Goal: Task Accomplishment & Management: Use online tool/utility

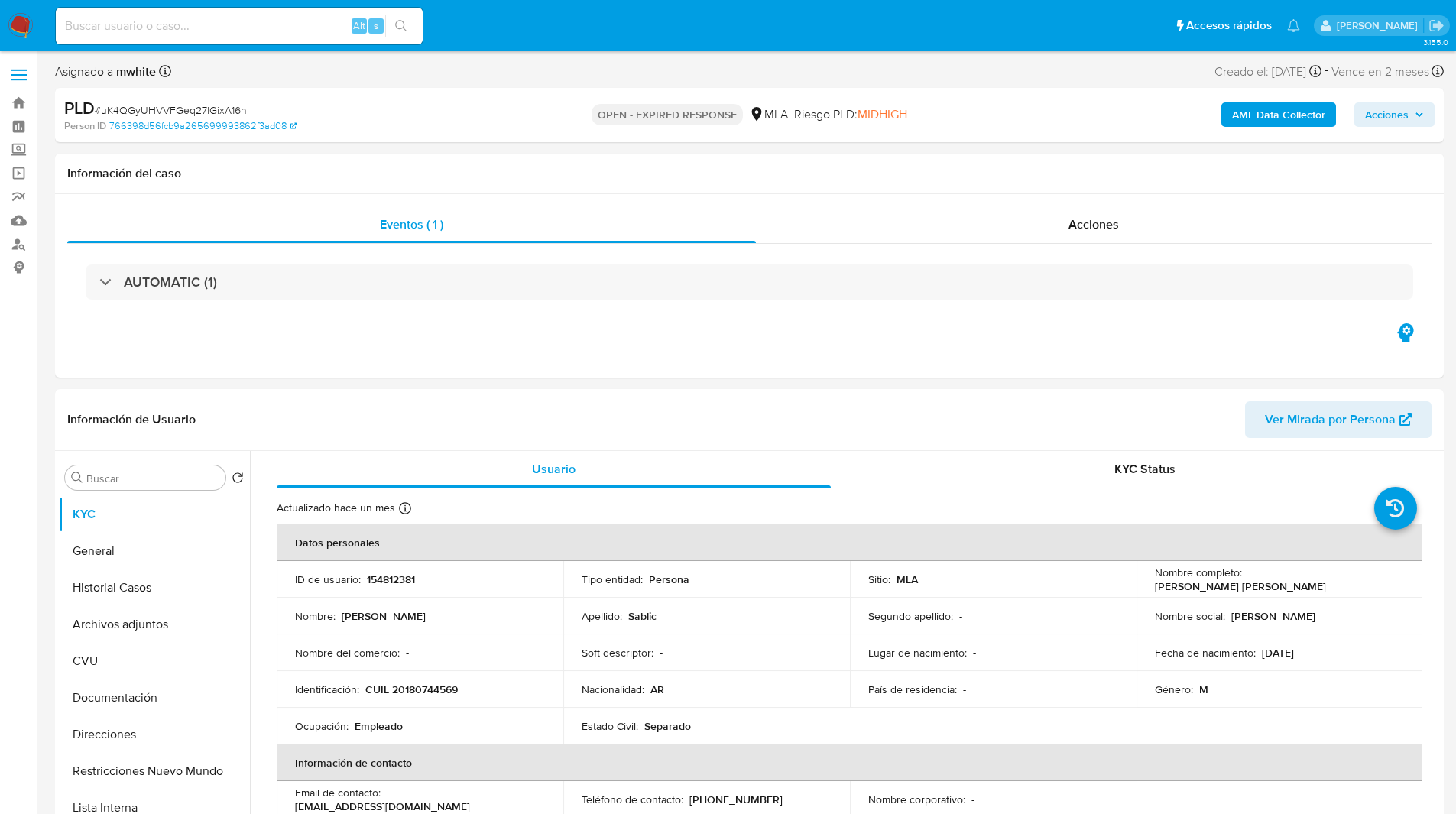
select select "10"
click at [495, 100] on div "PLD # uK4QGyUHVVFGeq27lGixA16n" at bounding box center [290, 109] width 451 height 23
click at [509, 38] on ul "Pausado Ver notificaciones Alt s Accesos rápidos Presiona las siguientes teclas…" at bounding box center [677, 25] width 1259 height 38
click at [610, 42] on ul "Pausado Ver notificaciones Alt s Accesos rápidos Presiona las siguientes teclas…" at bounding box center [677, 25] width 1259 height 38
select select "10"
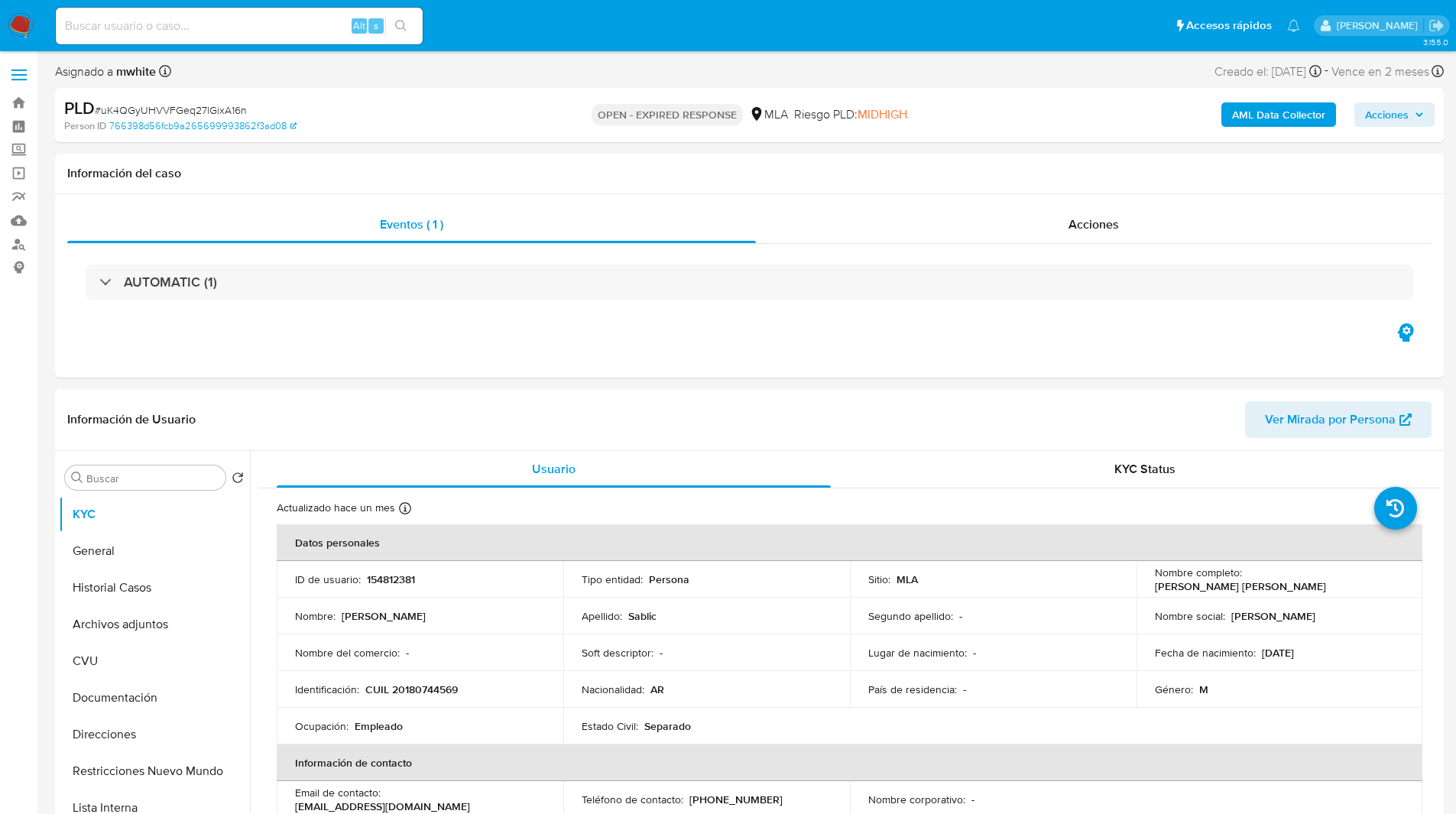
click at [518, 15] on ul "Pausado Ver notificaciones Alt s Accesos rápidos Presiona las siguientes teclas…" at bounding box center [677, 25] width 1259 height 38
click at [400, 574] on p "154812381" at bounding box center [391, 580] width 48 height 14
copy p "154812381"
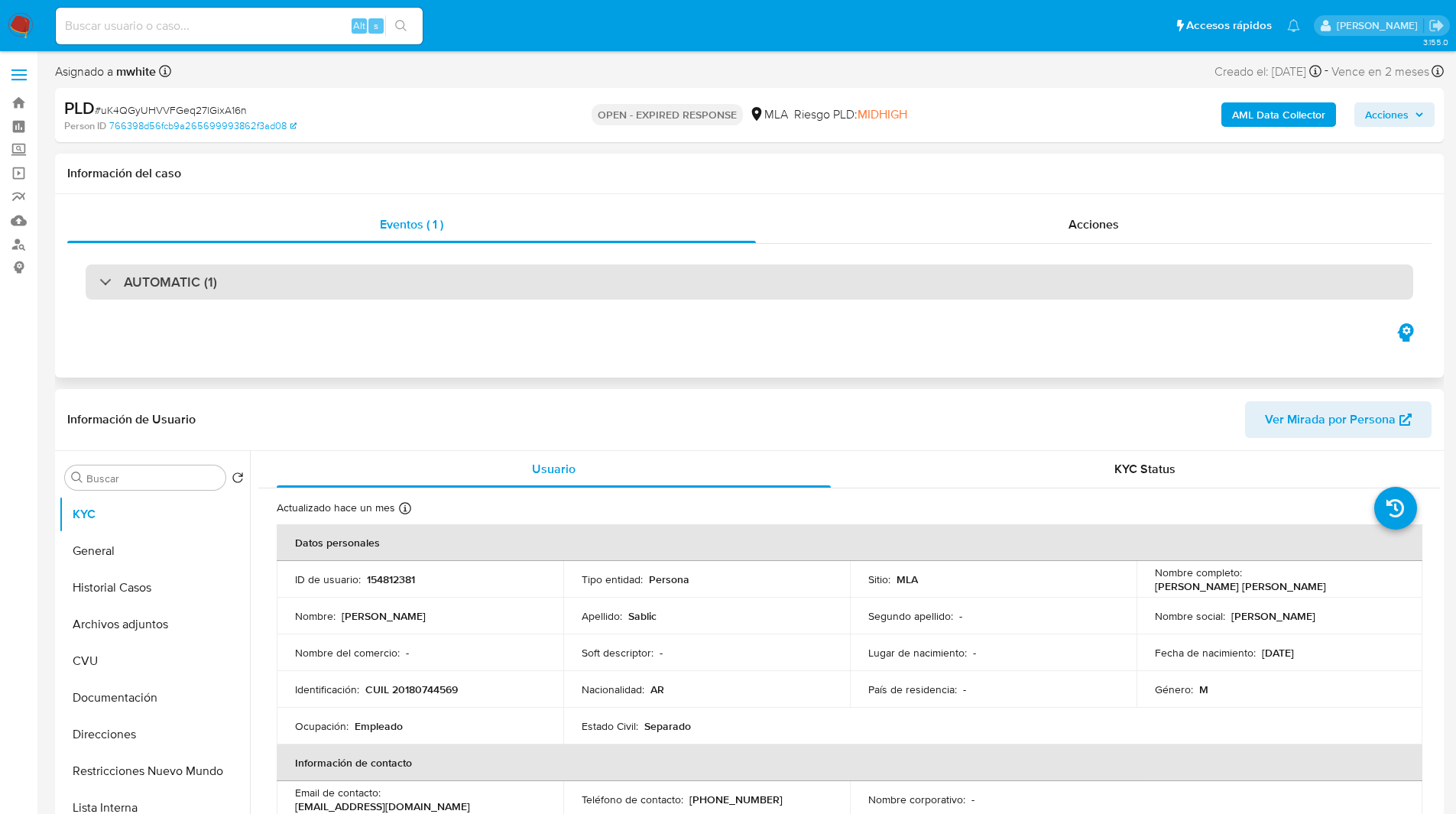
click at [616, 296] on div "AUTOMATIC (1)" at bounding box center [749, 281] width 1328 height 35
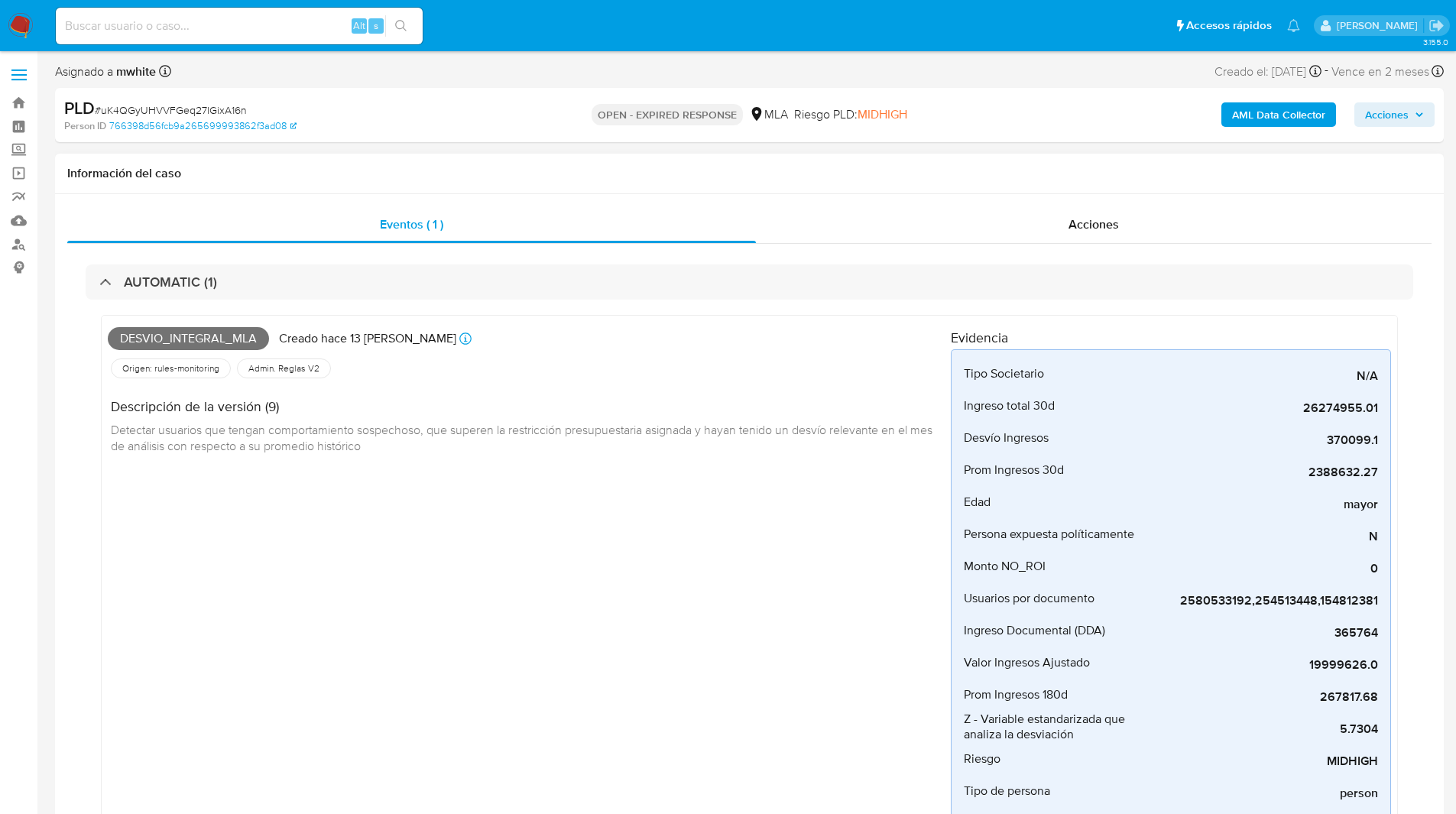
click at [563, 263] on div "AUTOMATIC (1) Desvio_integral_mla Creado hace 13 días Creado: 12/08/2025 12:43:…" at bounding box center [750, 603] width 1365 height 718
click at [202, 36] on div "Alt s" at bounding box center [239, 26] width 367 height 37
click at [186, 18] on input at bounding box center [239, 26] width 367 height 20
paste input "GDMKxgeRxZ8FkjvZYovq6ZIv"
type input "GDMKxgeRxZ8FkjvZYovq6ZIv"
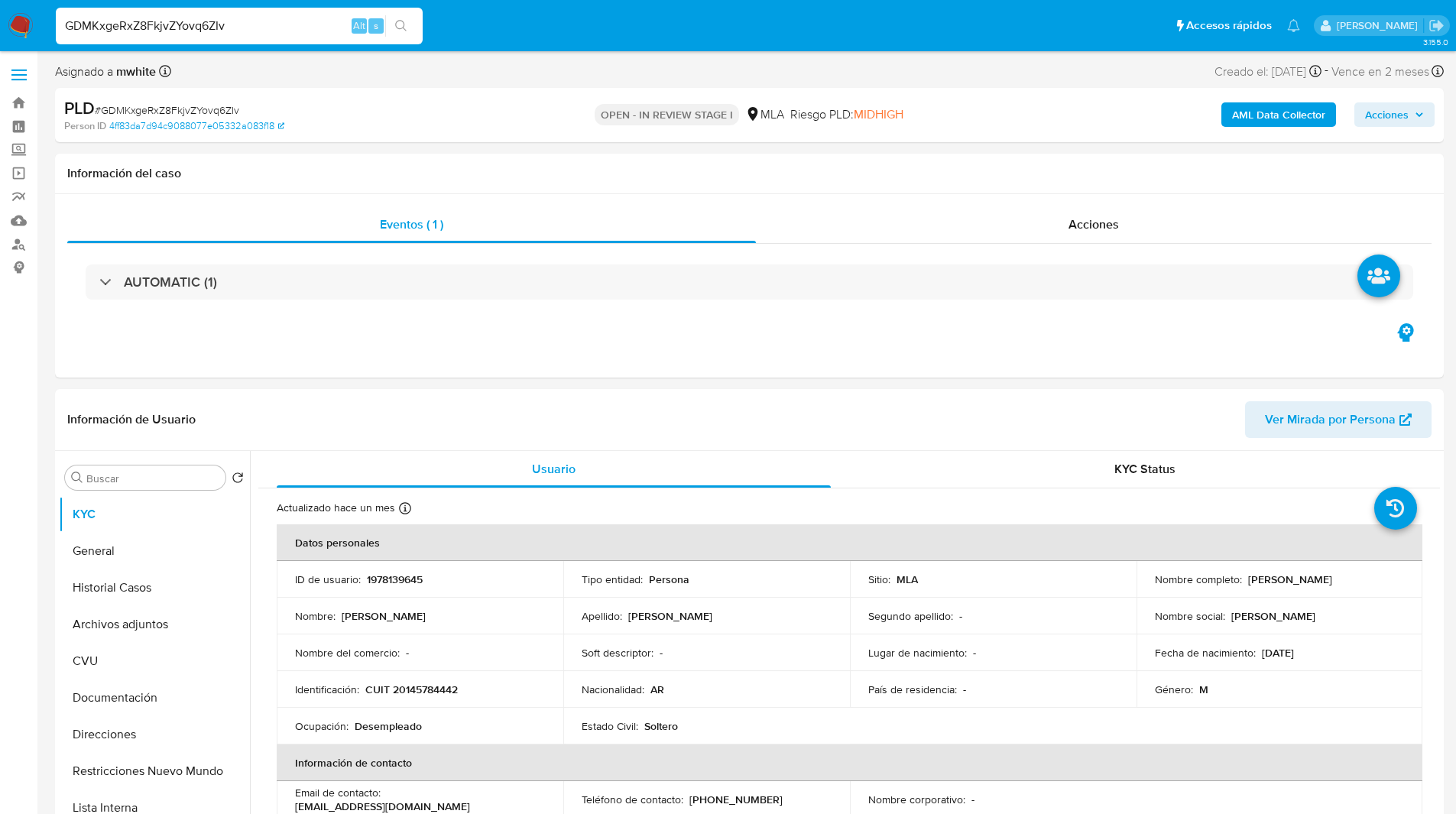
select select "10"
click at [126, 590] on button "Historial Casos" at bounding box center [148, 587] width 179 height 37
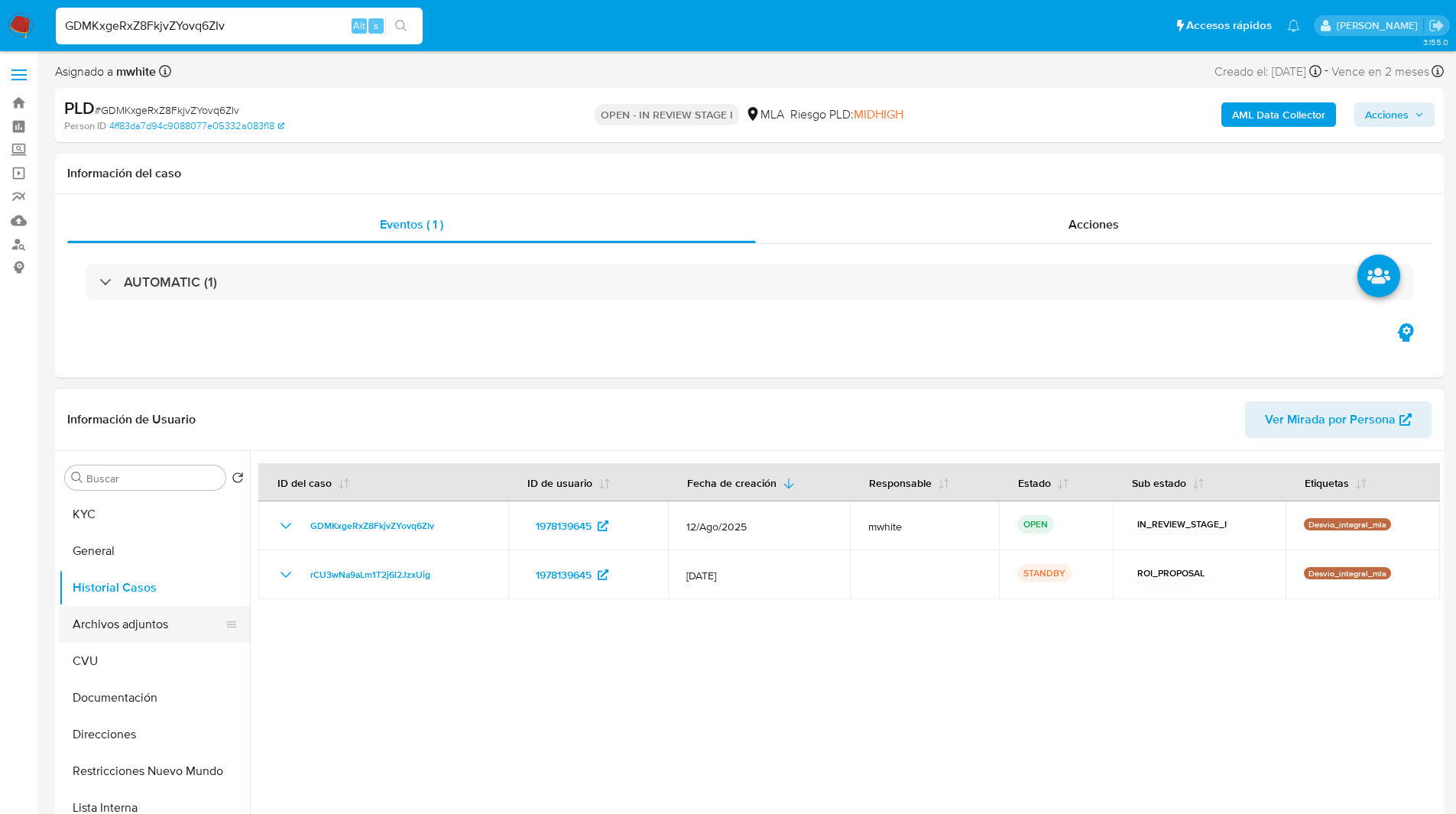
click at [141, 625] on button "Archivos adjuntos" at bounding box center [148, 624] width 179 height 37
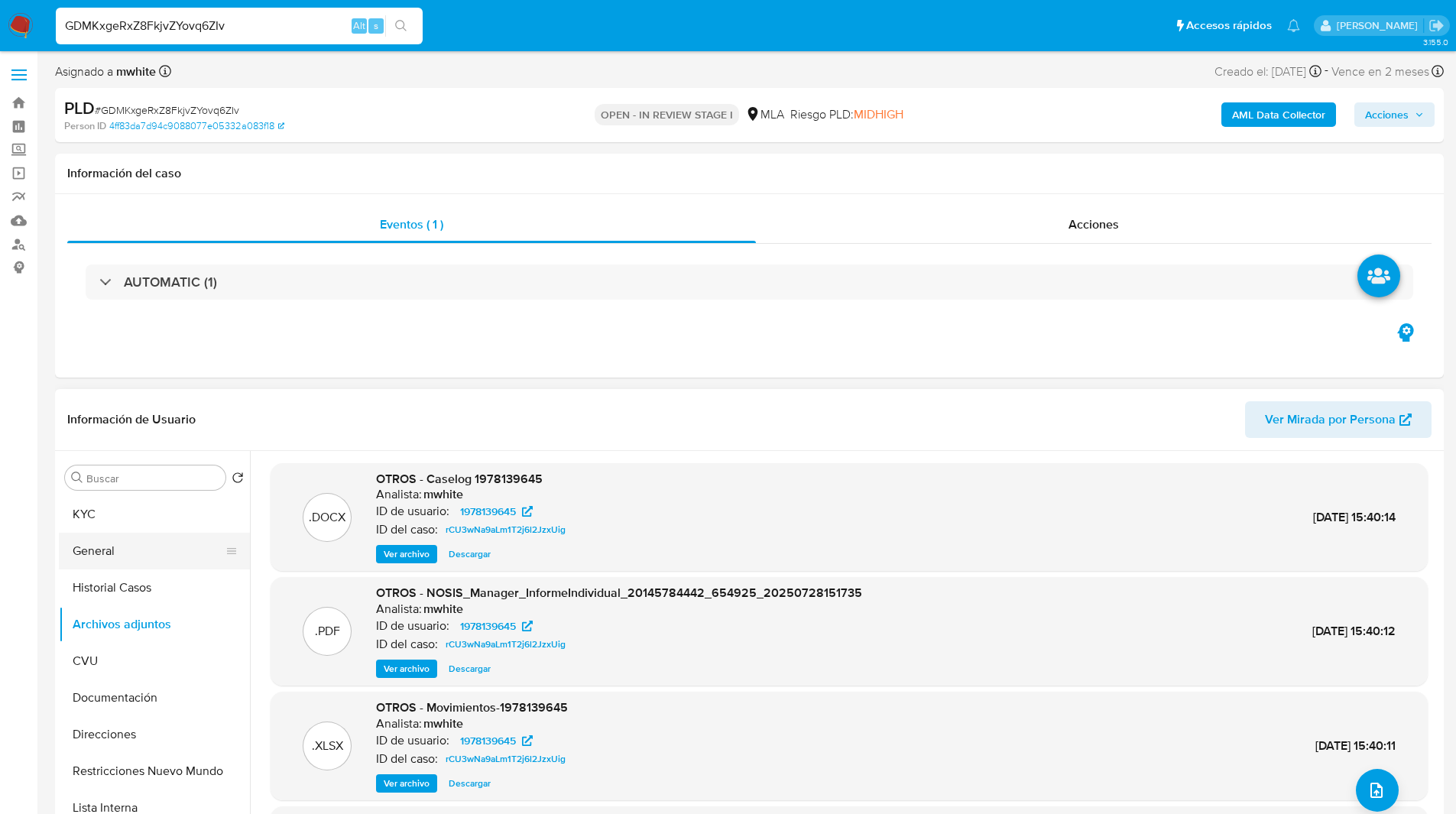
click at [176, 542] on button "General" at bounding box center [148, 551] width 179 height 37
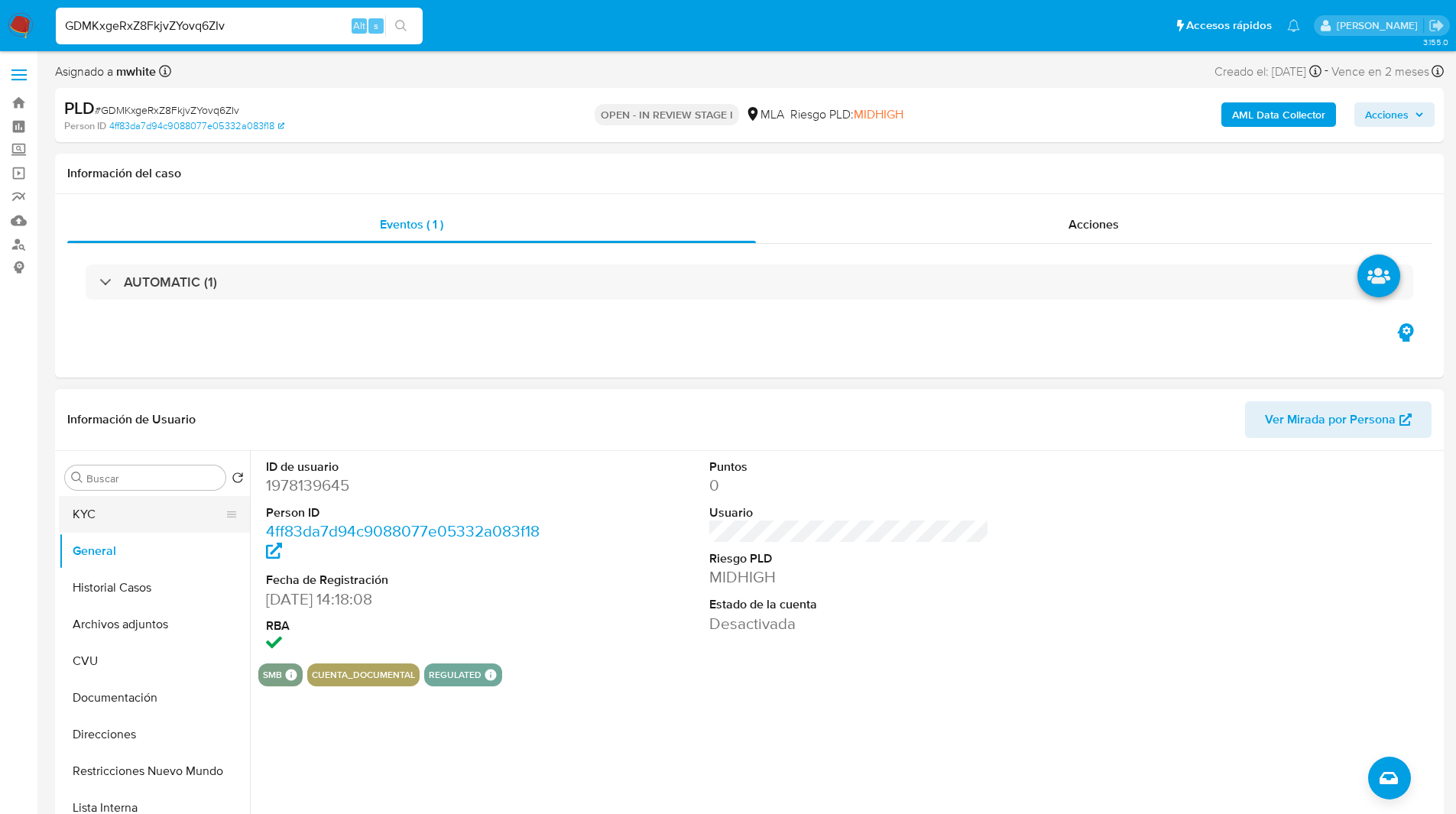
click at [194, 514] on button "KYC" at bounding box center [148, 514] width 179 height 37
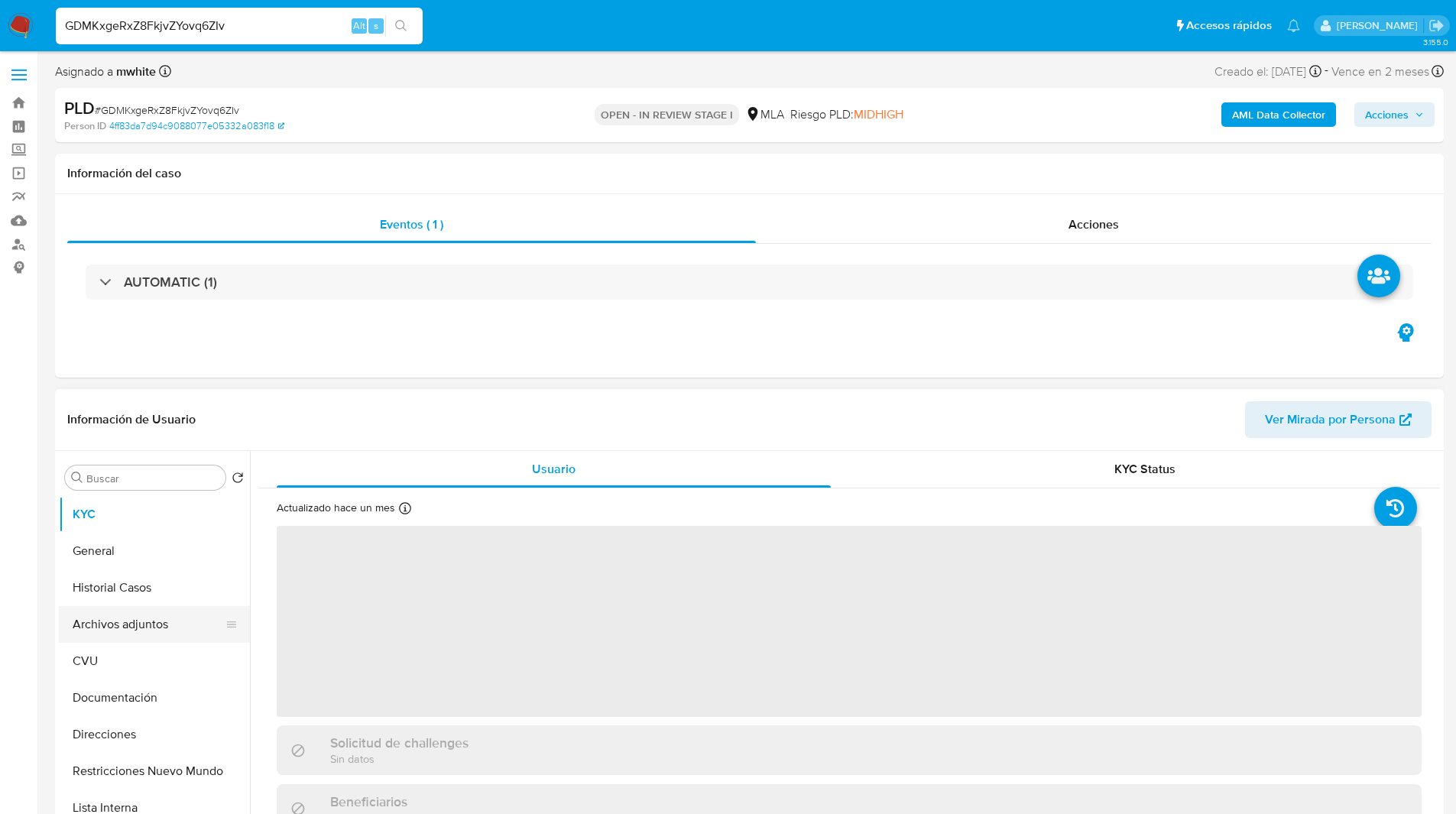
click at [162, 623] on button "Archivos adjuntos" at bounding box center [148, 624] width 179 height 37
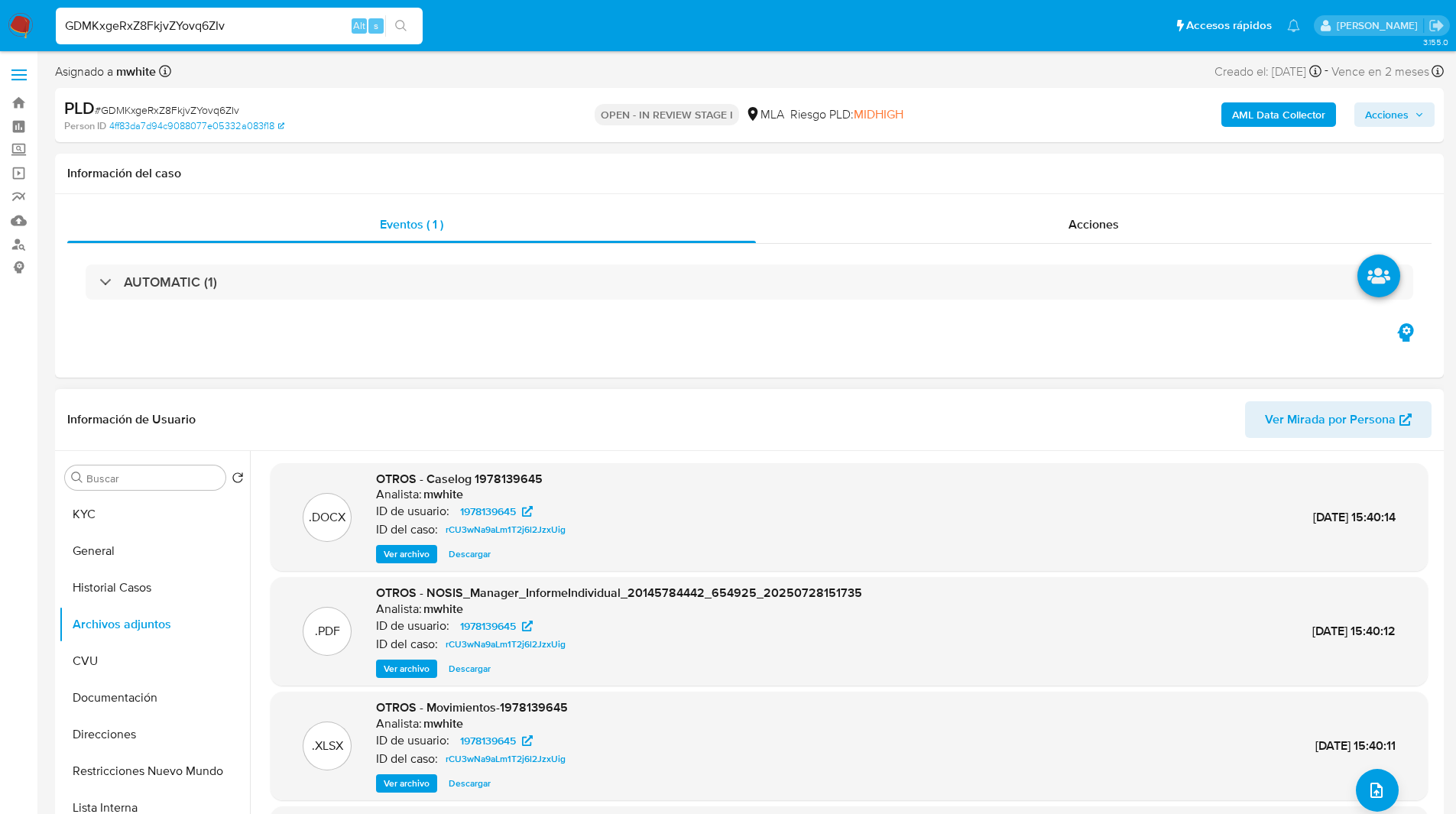
click at [393, 549] on span "Ver archivo" at bounding box center [407, 554] width 46 height 15
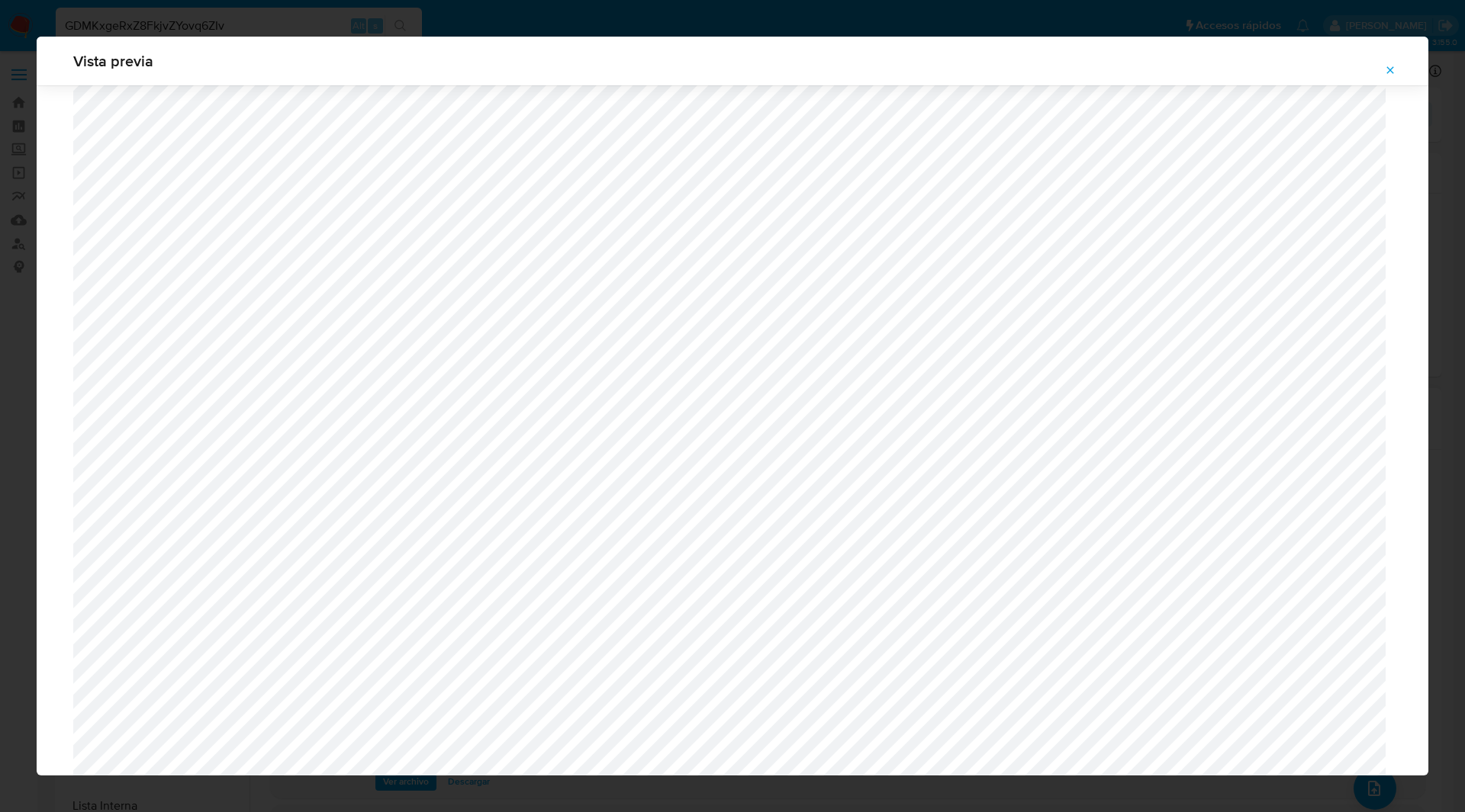
scroll to position [624, 0]
click at [1387, 67] on icon "Attachment preview" at bounding box center [1390, 70] width 7 height 7
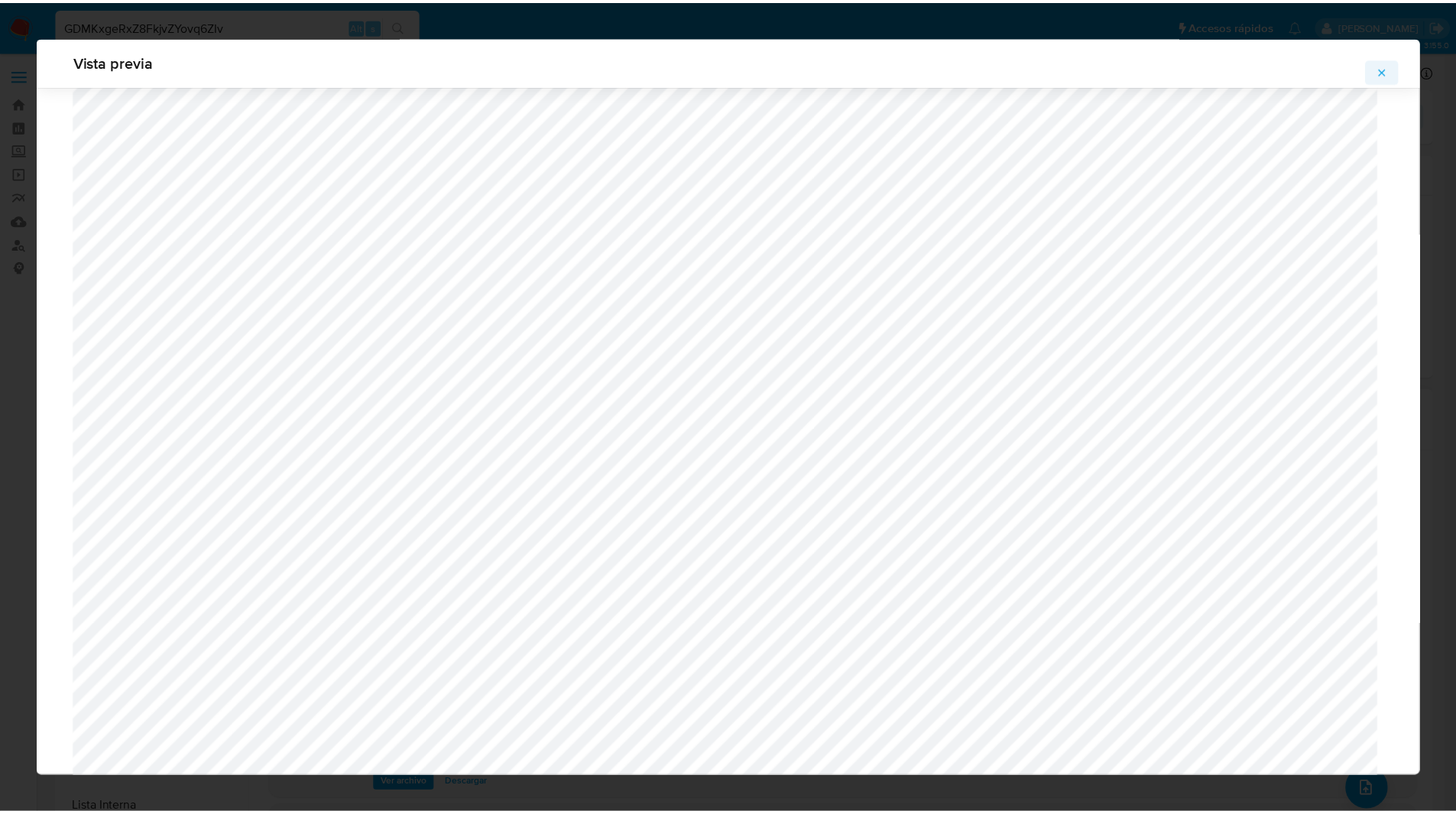
scroll to position [0, 0]
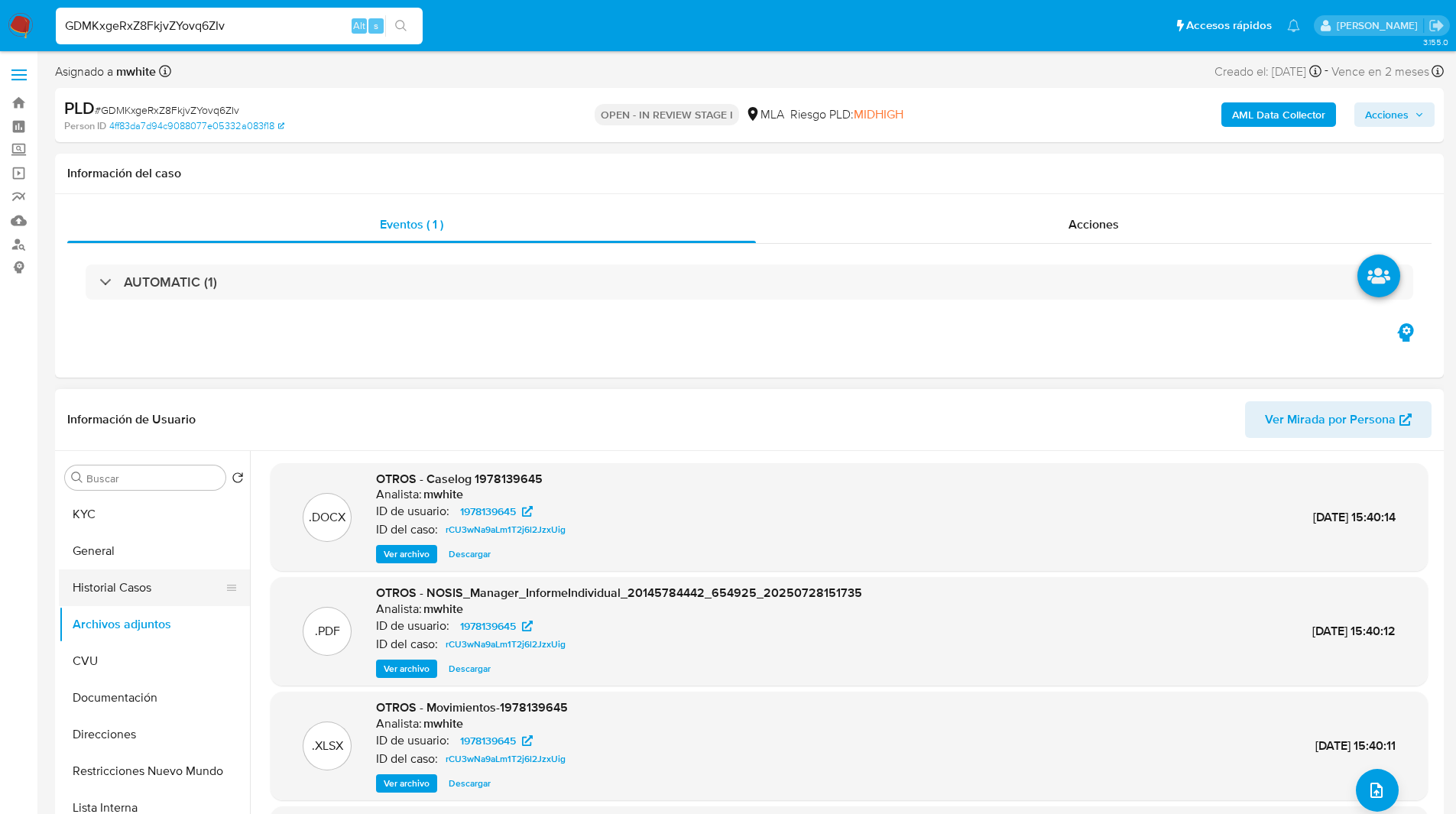
click at [119, 588] on button "Historial Casos" at bounding box center [148, 587] width 179 height 37
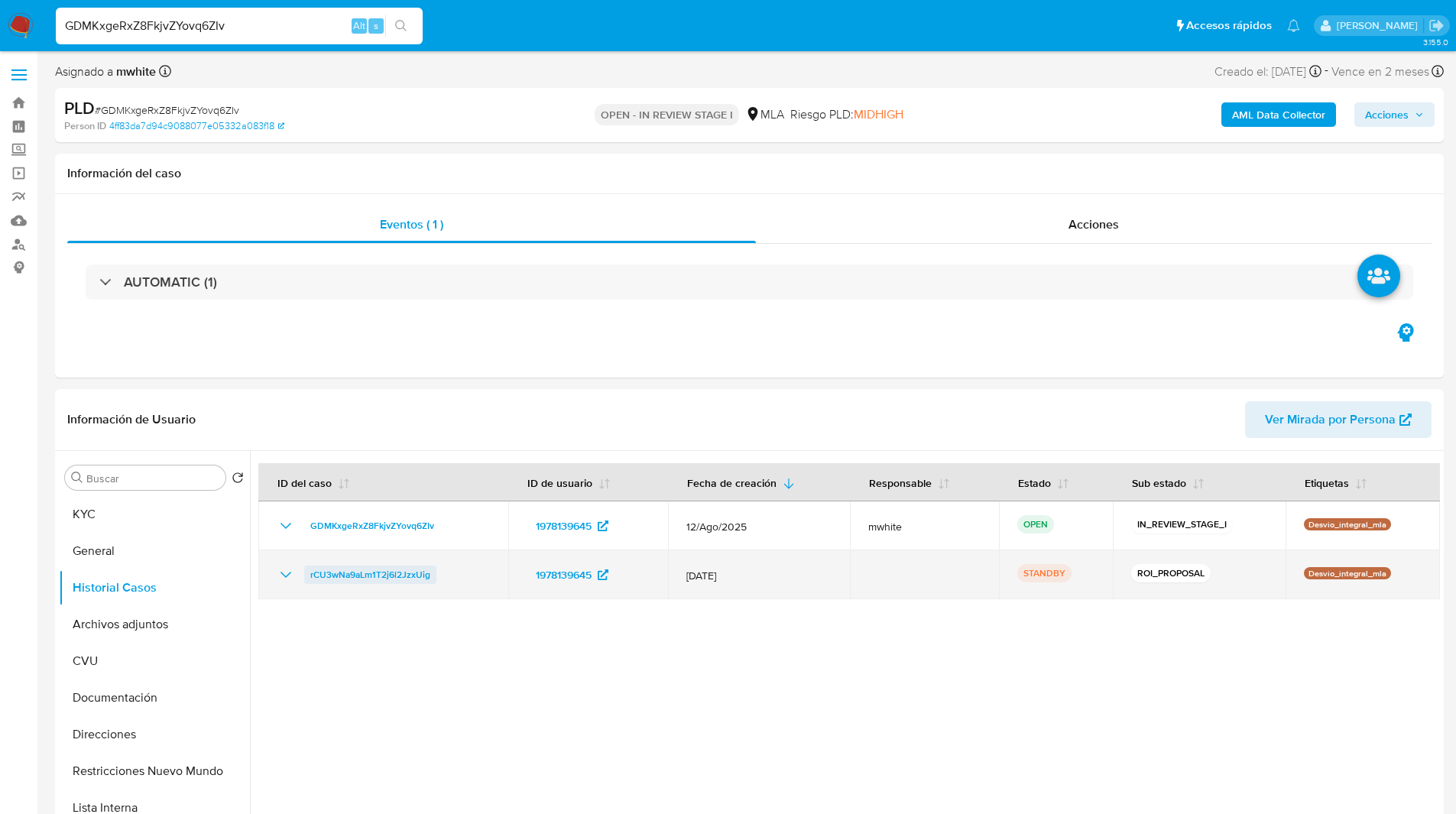
click at [339, 573] on span "rCU3wNa9aLm1T2j6l2JzxUig" at bounding box center [370, 575] width 120 height 18
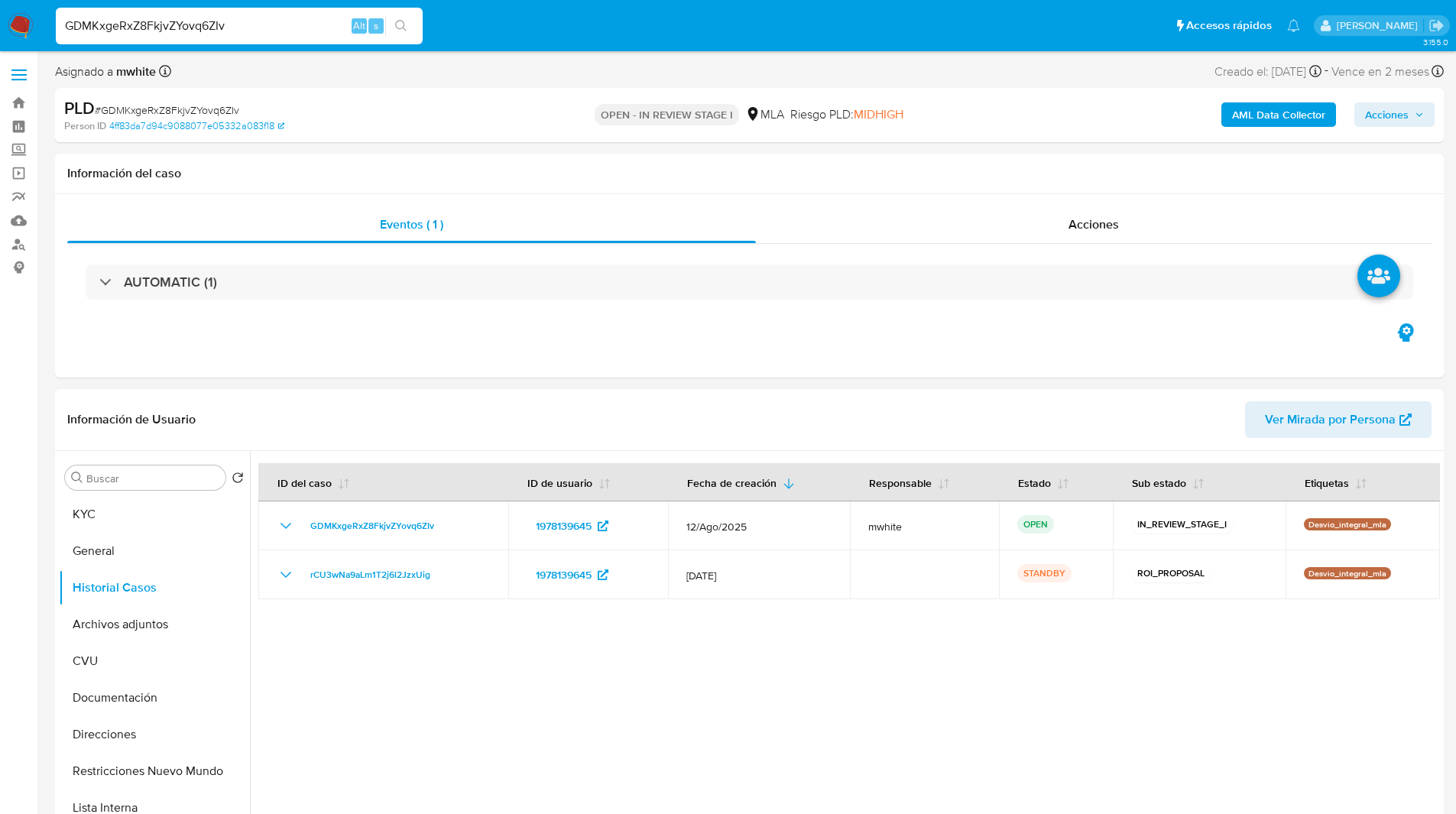
drag, startPoint x: 125, startPoint y: 774, endPoint x: 268, endPoint y: 706, distance: 158.3
click at [125, 774] on button "Restricciones Nuevo Mundo" at bounding box center [155, 771] width 192 height 37
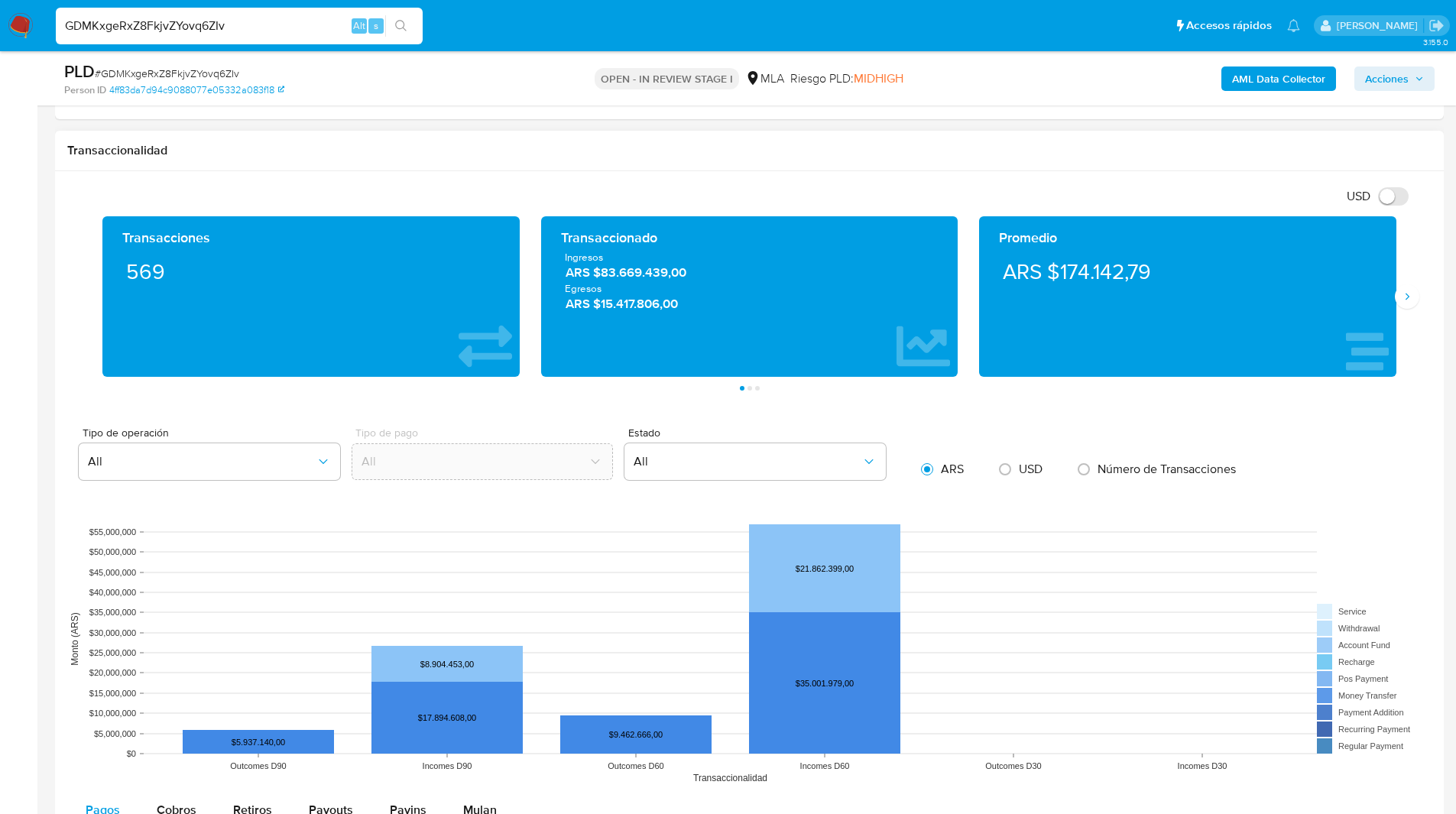
scroll to position [1413, 0]
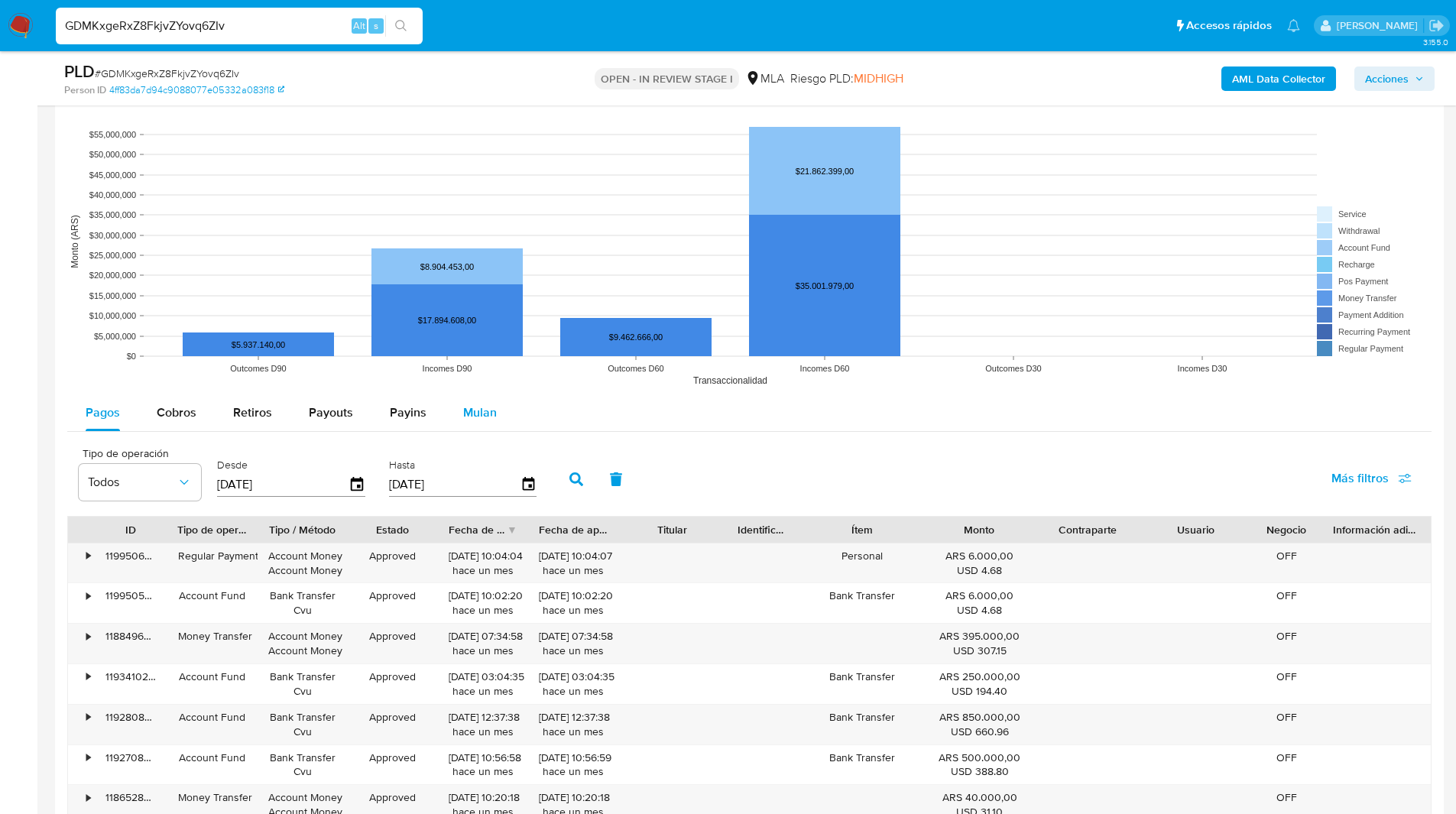
click at [474, 415] on span "Mulan" at bounding box center [480, 412] width 33 height 18
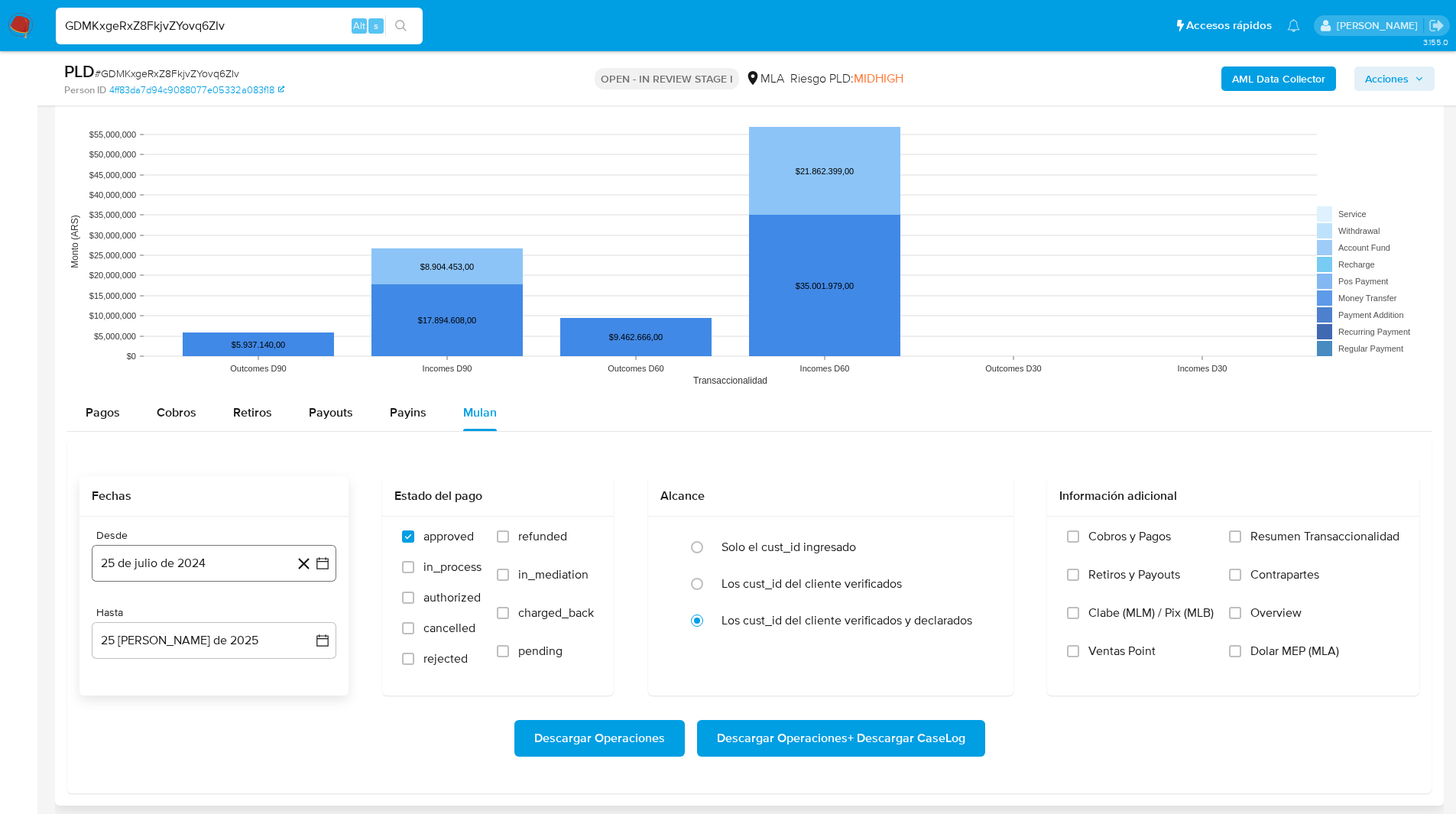
click at [197, 570] on button "25 de julio de 2024" at bounding box center [214, 563] width 245 height 37
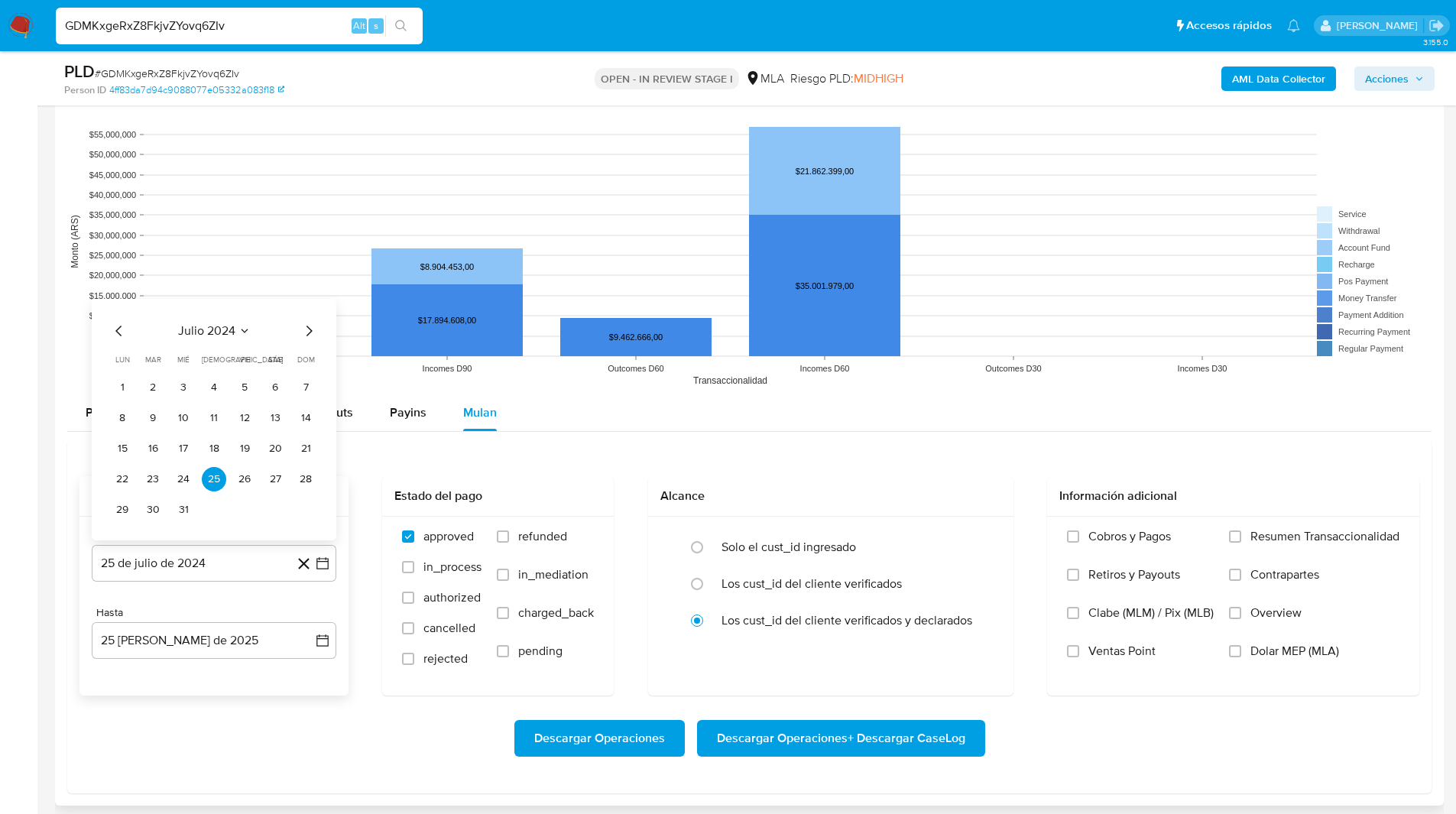
click at [227, 333] on span "julio 2024" at bounding box center [206, 331] width 57 height 15
click at [301, 304] on icon "Año siguiente" at bounding box center [305, 313] width 18 height 18
click at [262, 406] on button "jun" at bounding box center [278, 412] width 43 height 25
click at [309, 353] on button "1" at bounding box center [305, 357] width 25 height 25
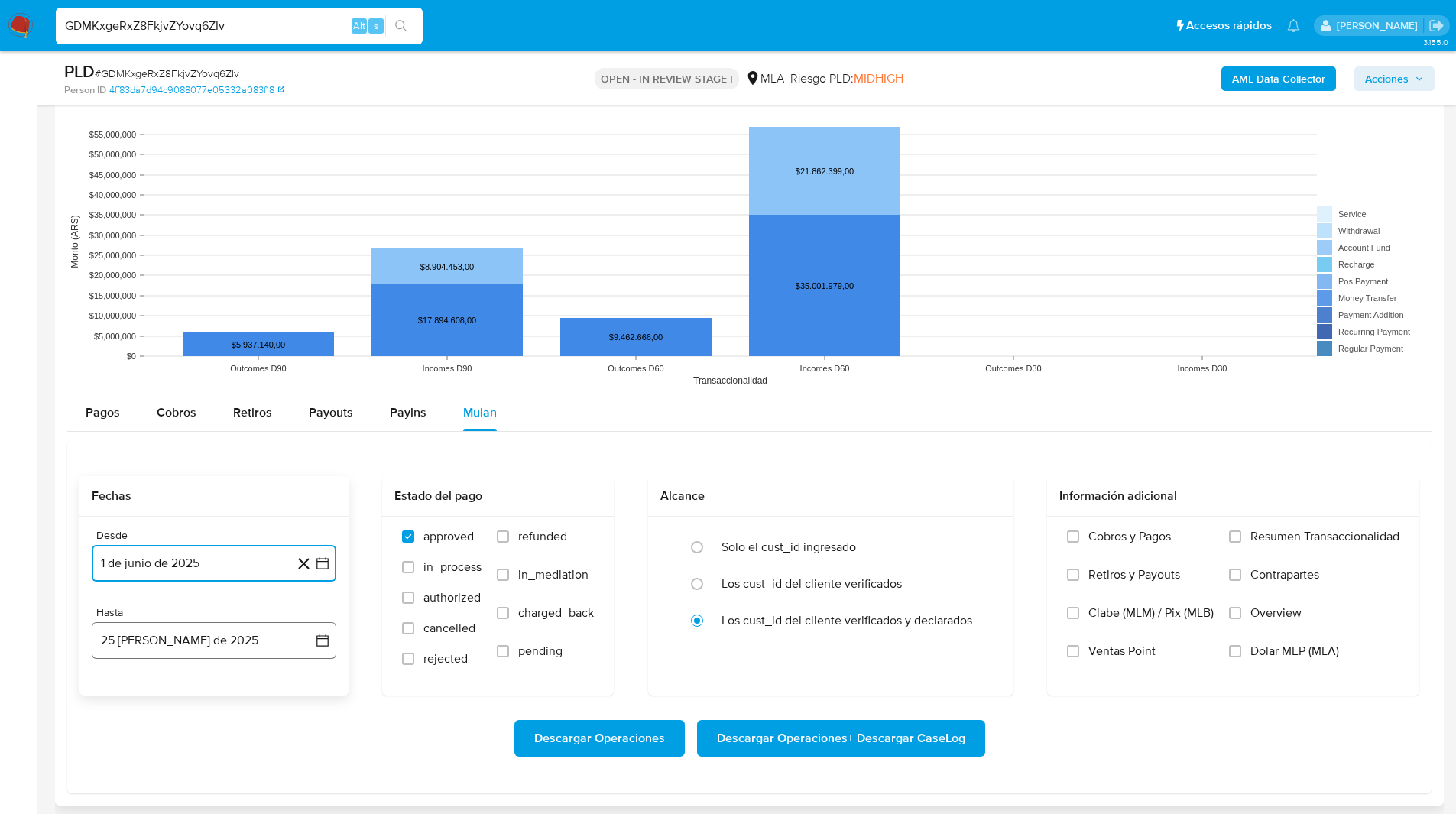
click at [151, 633] on button "25 de agosto de 2025" at bounding box center [214, 640] width 245 height 37
click at [115, 407] on icon "Mes anterior" at bounding box center [119, 408] width 18 height 18
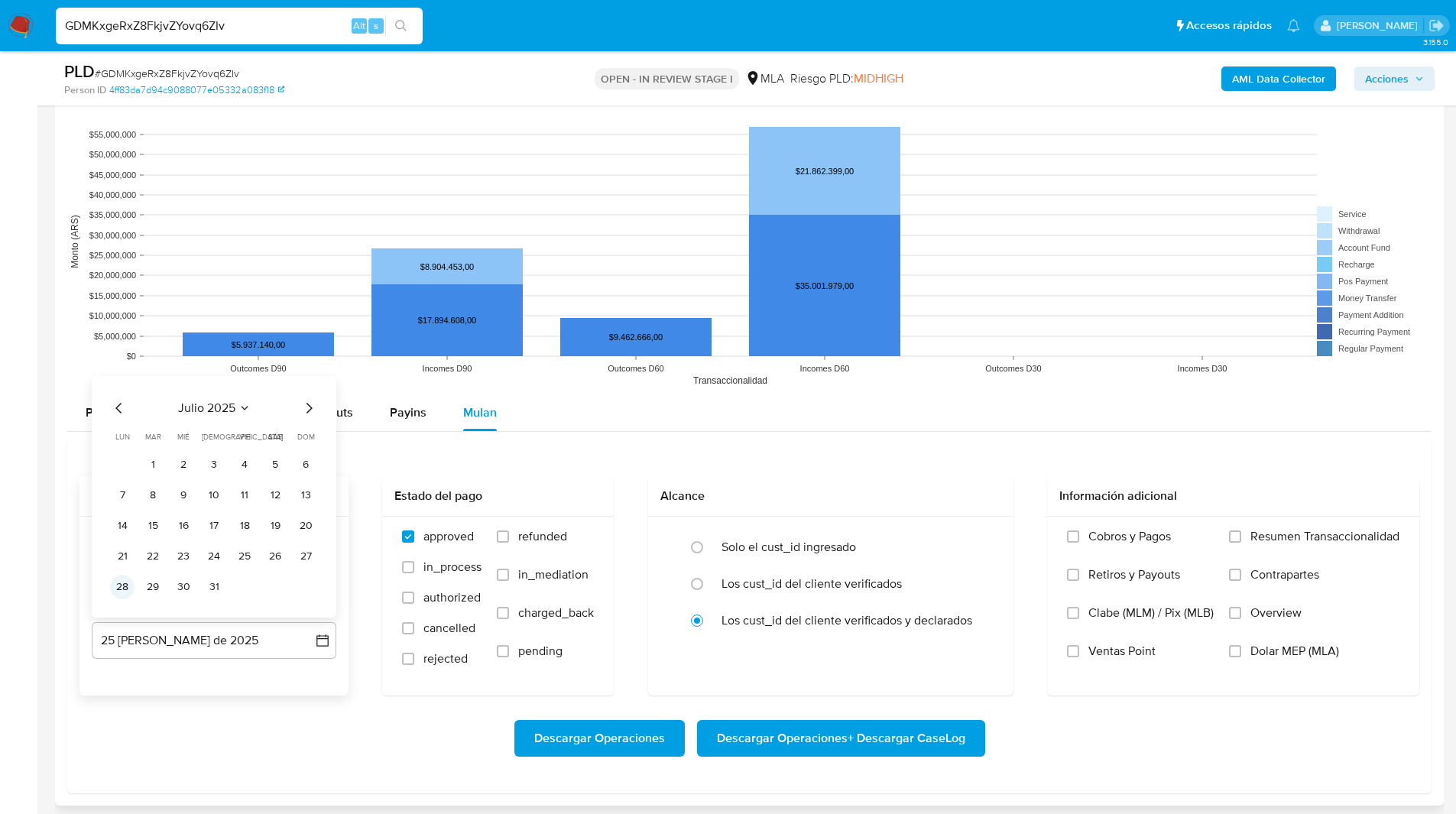
click at [128, 586] on button "28" at bounding box center [122, 587] width 25 height 25
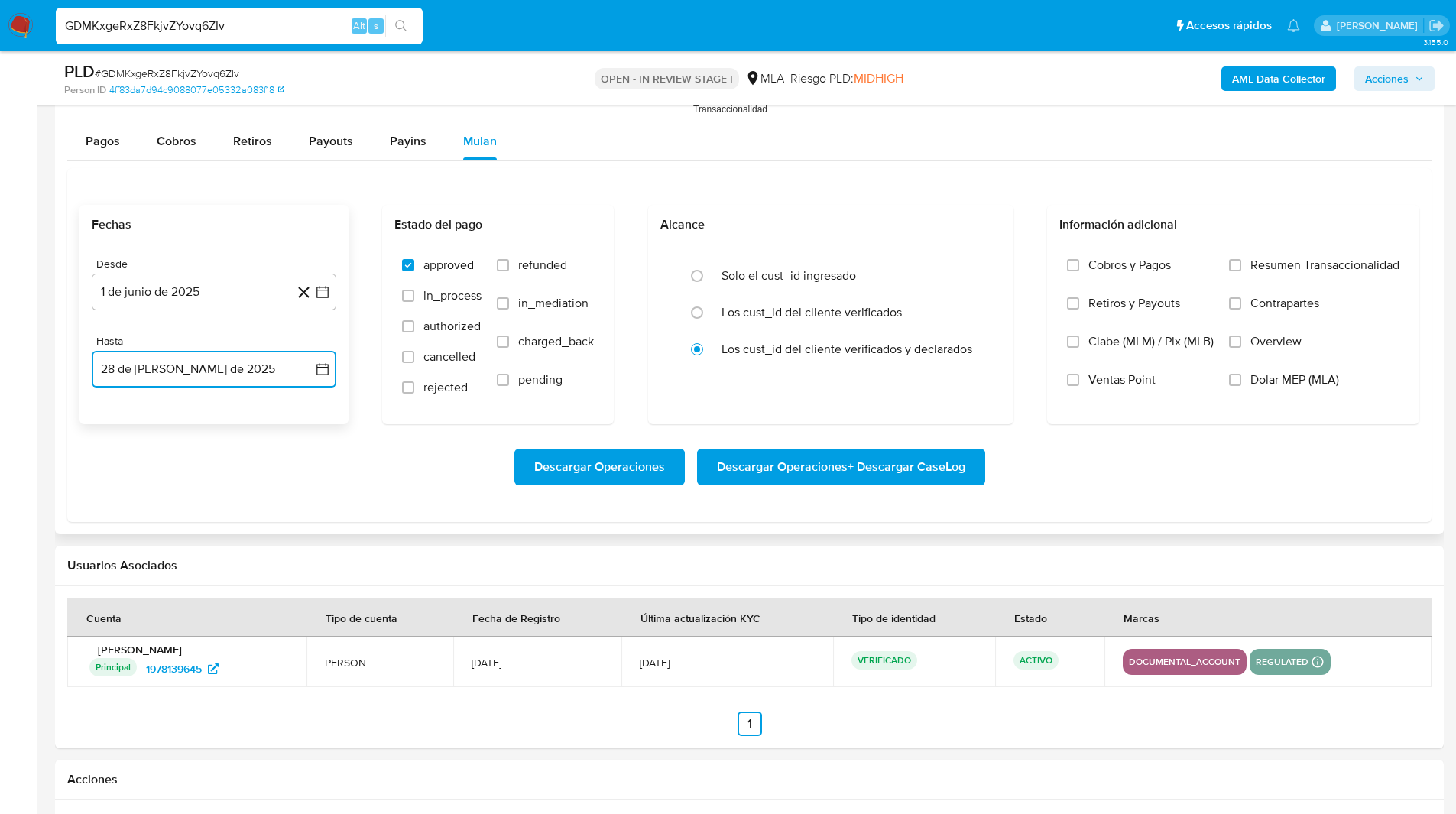
scroll to position [1672, 0]
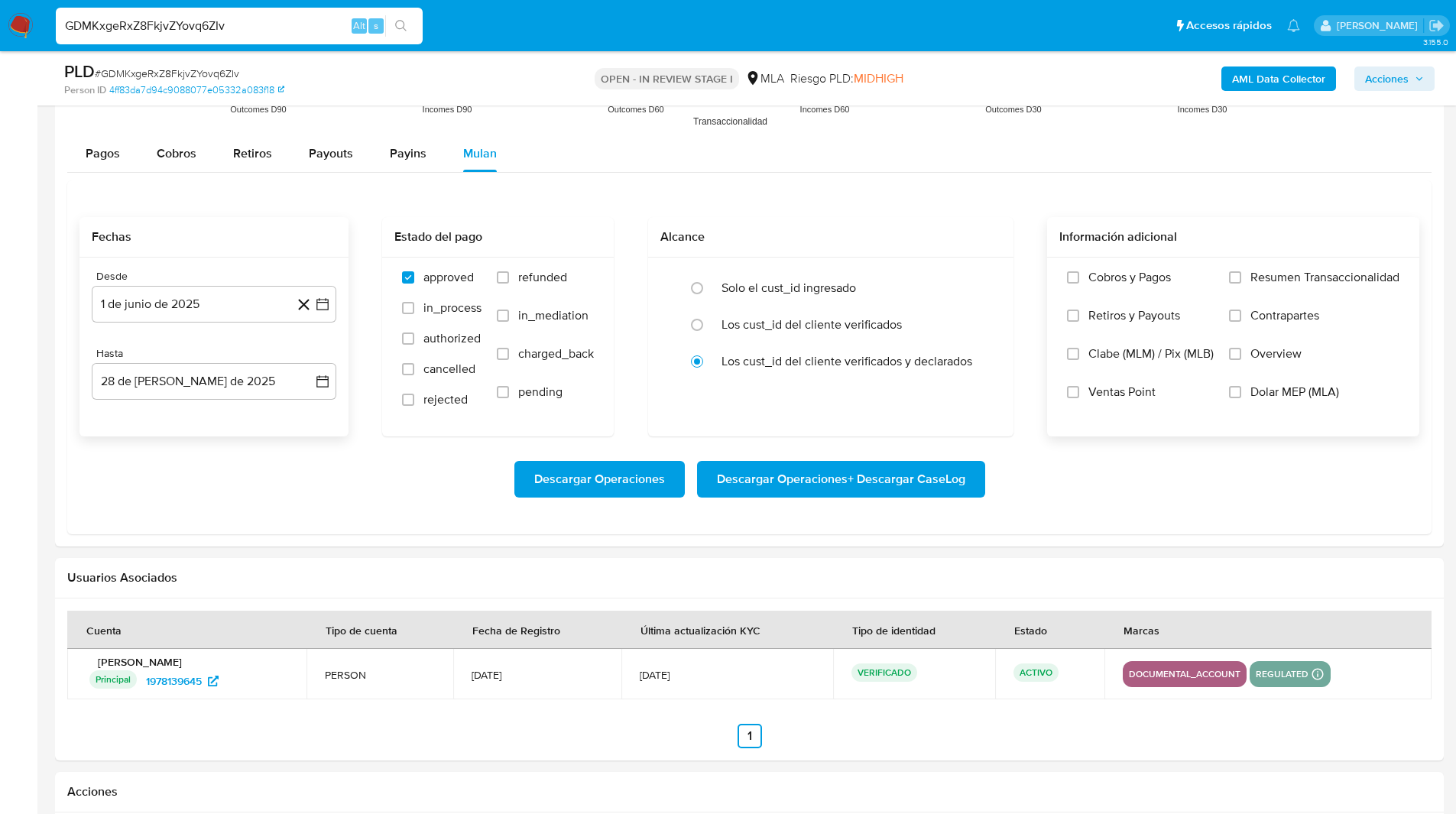
click at [1299, 393] on span "Dolar MEP (MLA)" at bounding box center [1295, 392] width 89 height 15
click at [1241, 393] on input "Dolar MEP (MLA)" at bounding box center [1235, 392] width 12 height 12
click at [927, 475] on span "Descargar Operaciones + Descargar CaseLog" at bounding box center [841, 479] width 249 height 33
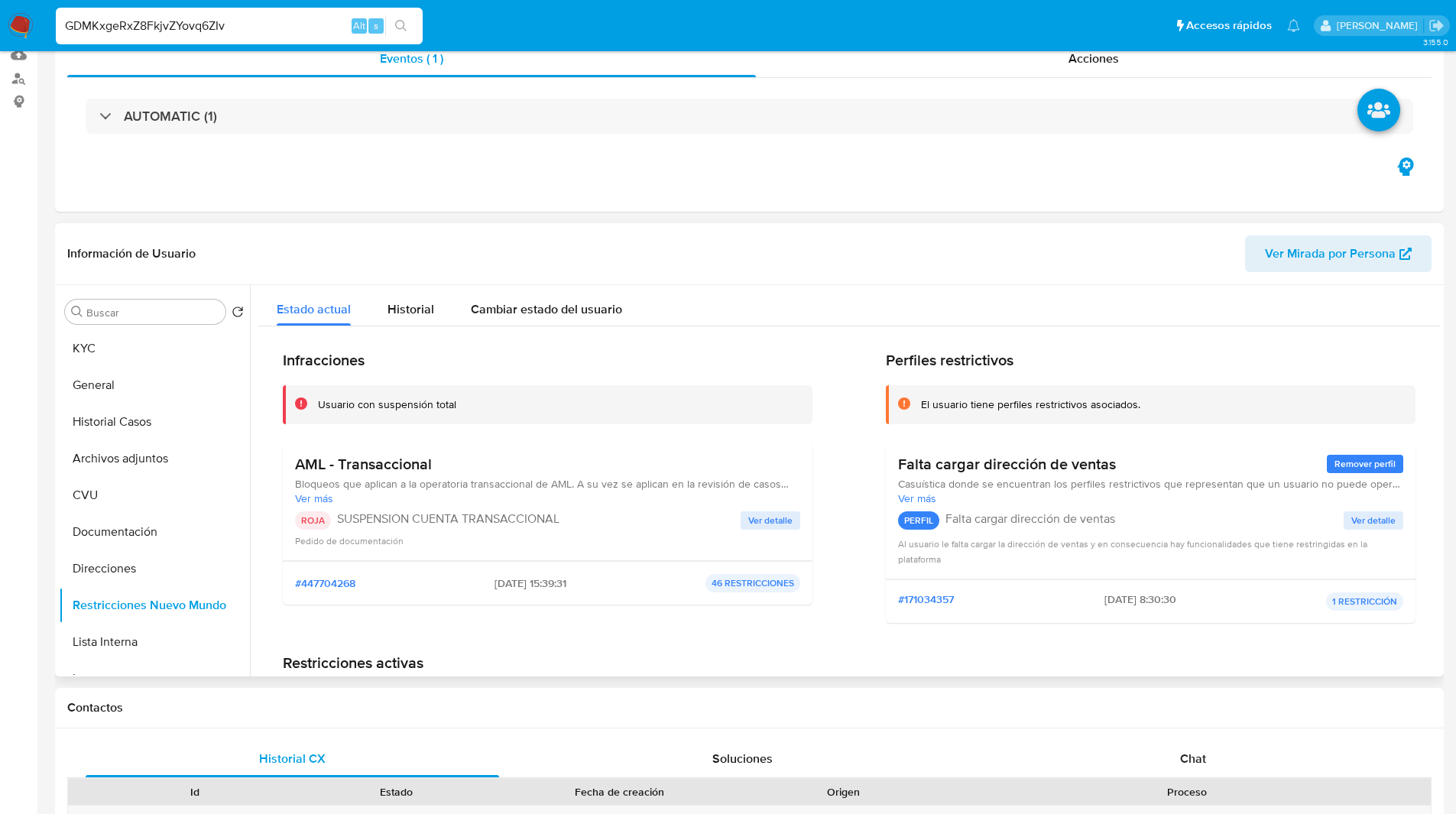
scroll to position [0, 0]
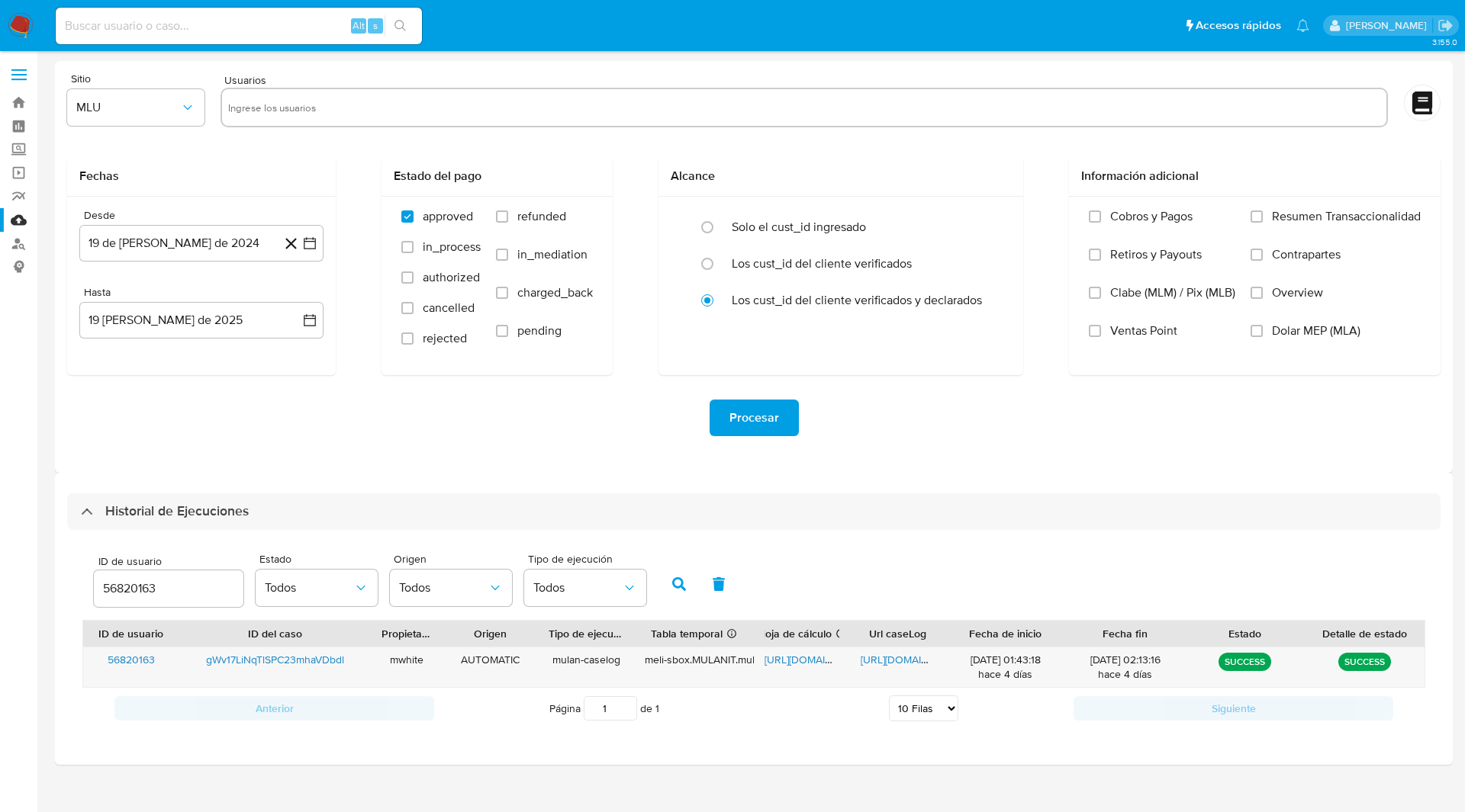
select select "10"
click at [131, 584] on input "56820163" at bounding box center [168, 589] width 149 height 20
paste input "1978139645"
type input "1978139645"
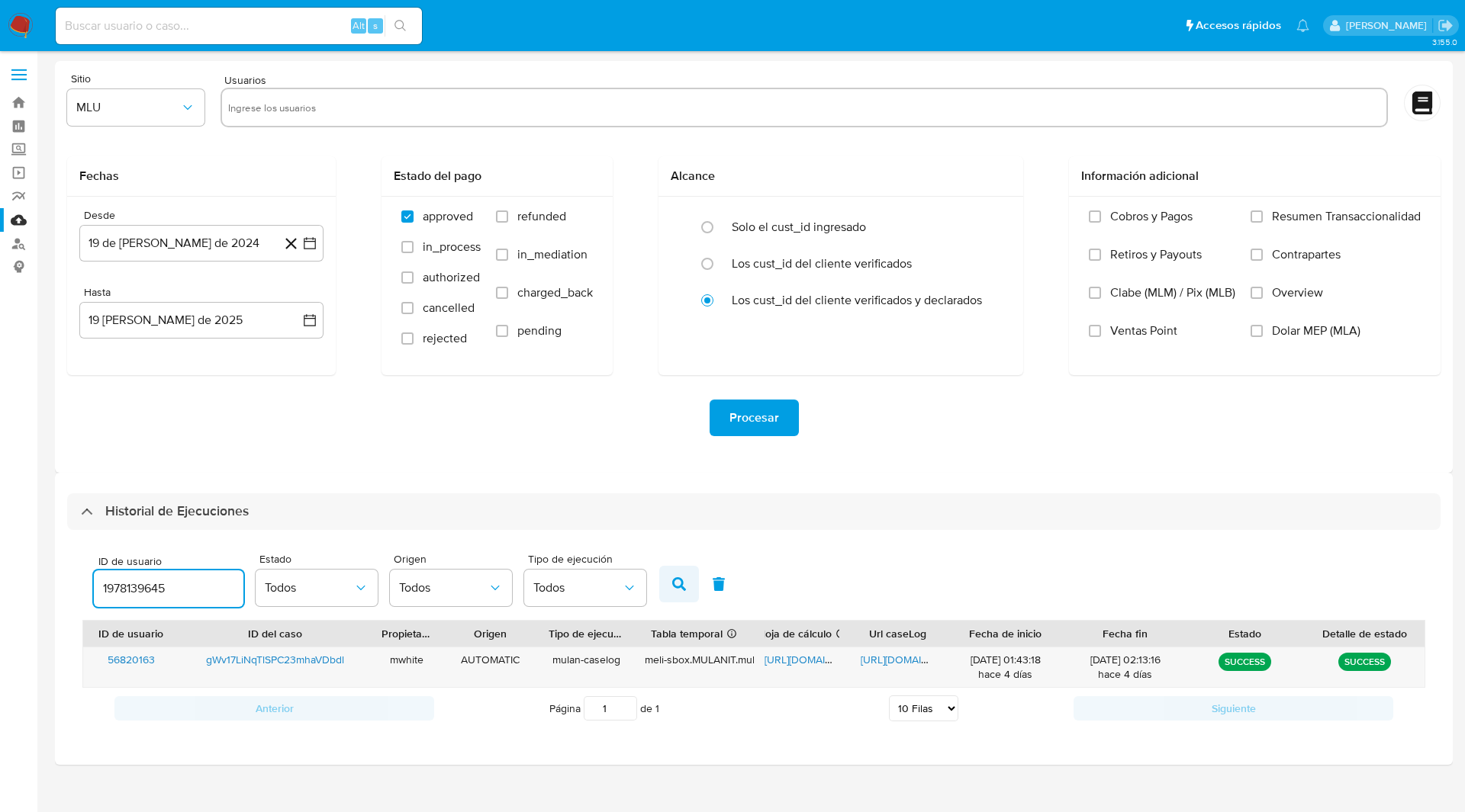
click at [671, 582] on button "button" at bounding box center [678, 583] width 39 height 37
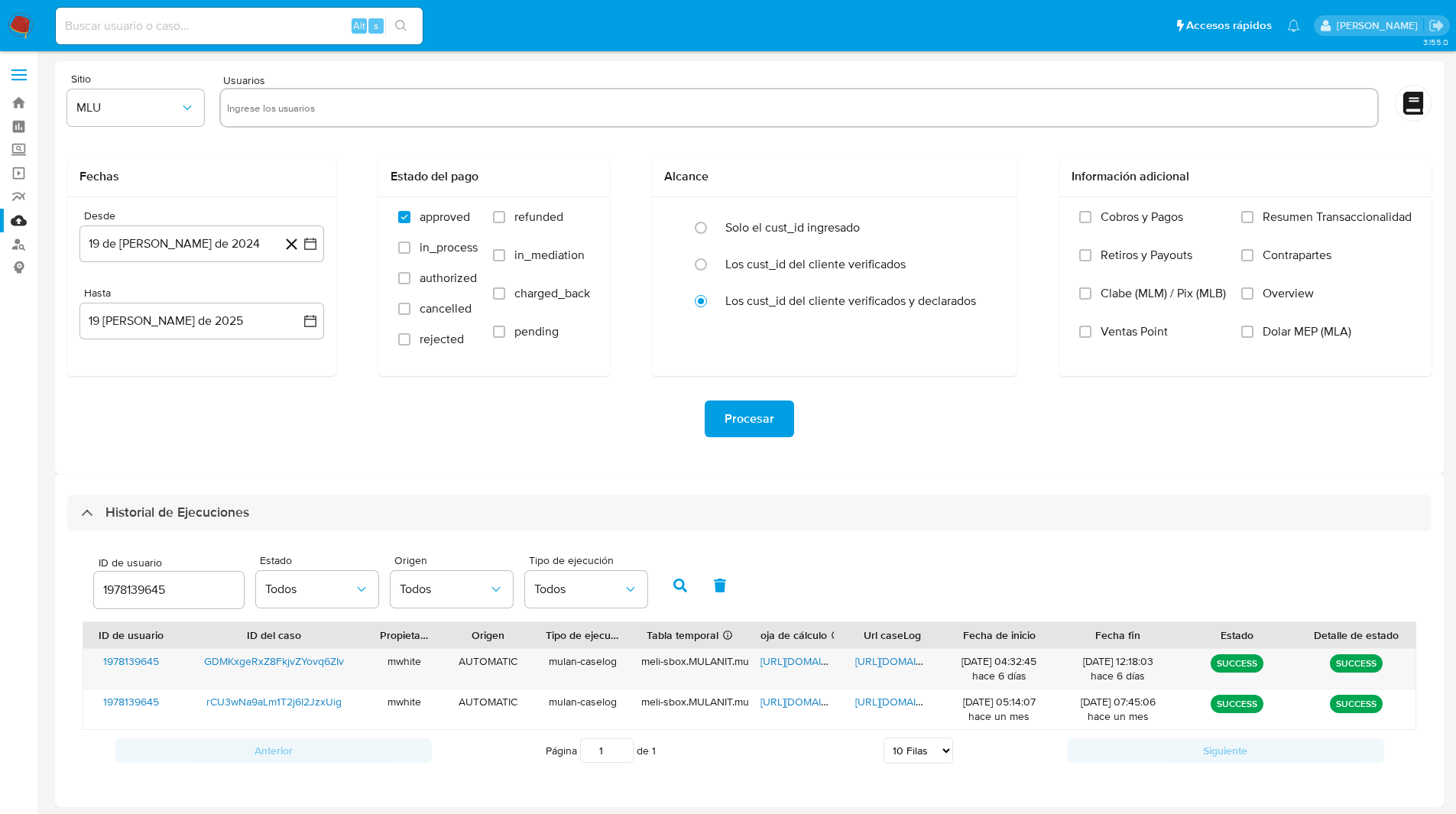
click at [878, 69] on div "Sitio MLU Usuarios Fechas Desde 19 de [PERSON_NAME] de 2024 [DATE] Hasta 19 [PE…" at bounding box center [749, 268] width 1389 height 413
click at [792, 664] on span "[URL][DOMAIN_NAME]" at bounding box center [813, 661] width 105 height 15
click at [888, 660] on span "[URL][DOMAIN_NAME]" at bounding box center [907, 661] width 105 height 15
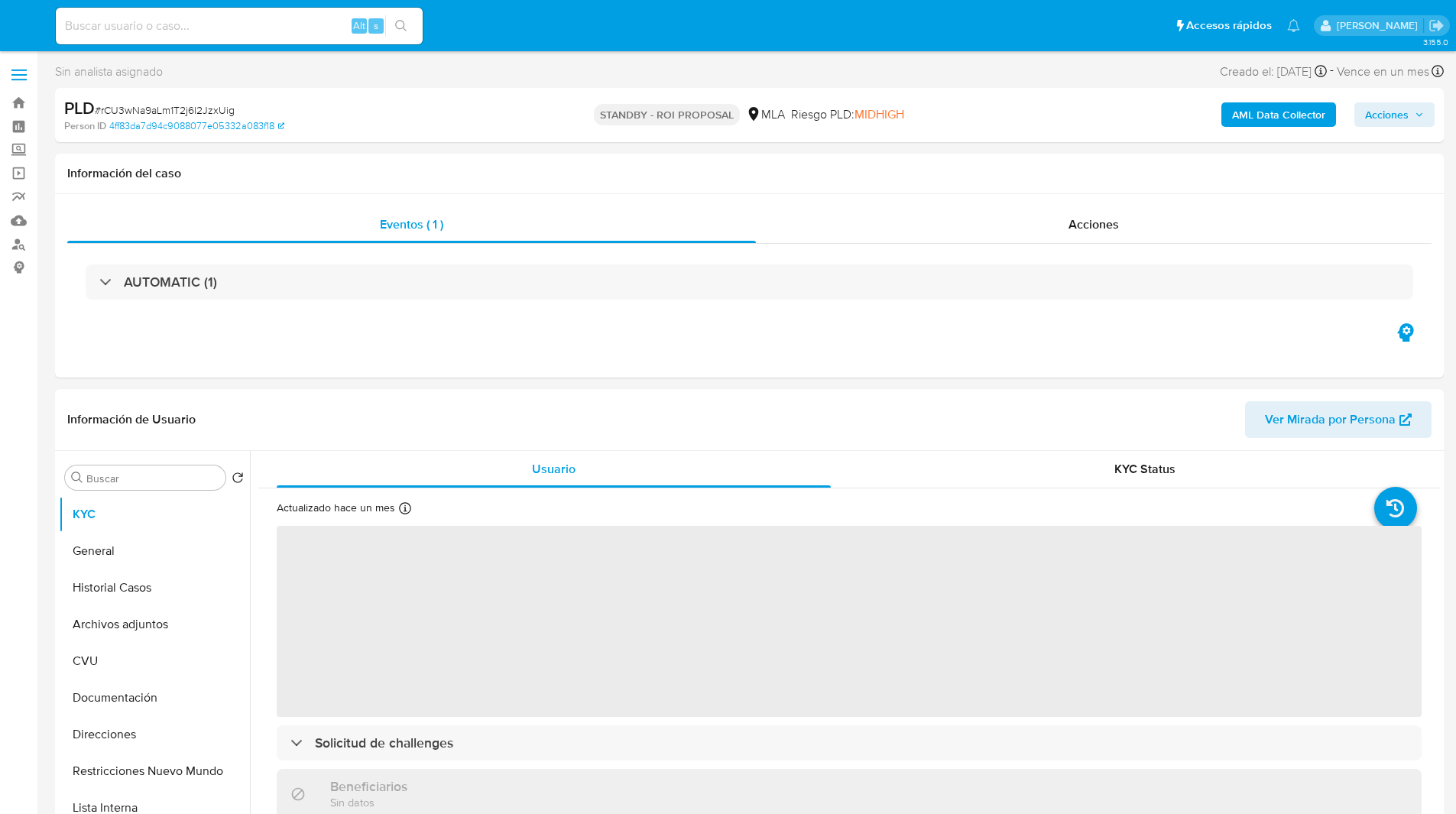
select select "10"
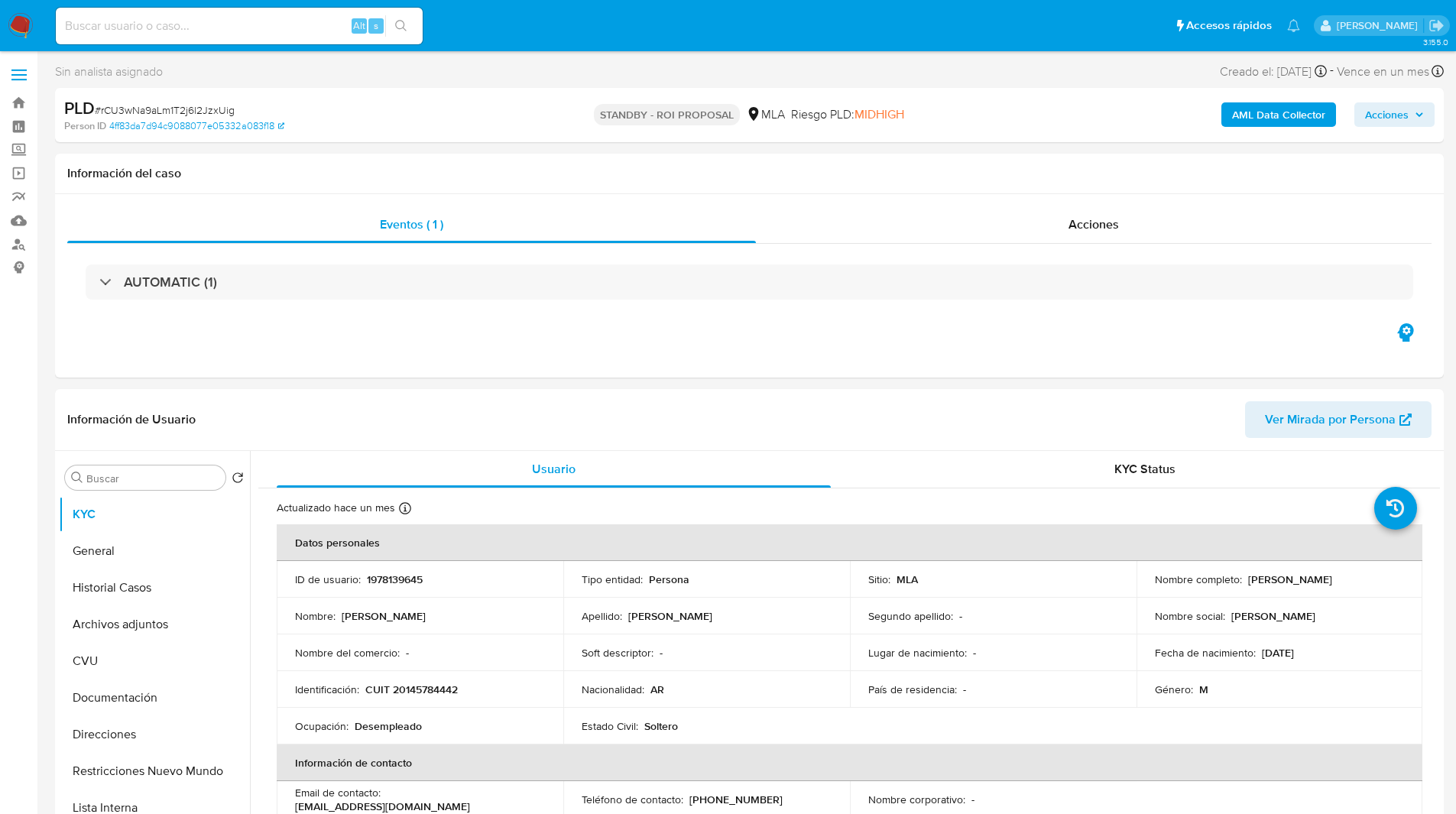
click at [201, 103] on span "# rCU3wNa9aLm1T2j6l2JzxUig" at bounding box center [165, 110] width 140 height 15
copy span "rCU3wNa9aLm1T2j6l2JzxUig"
